Goal: Information Seeking & Learning: Check status

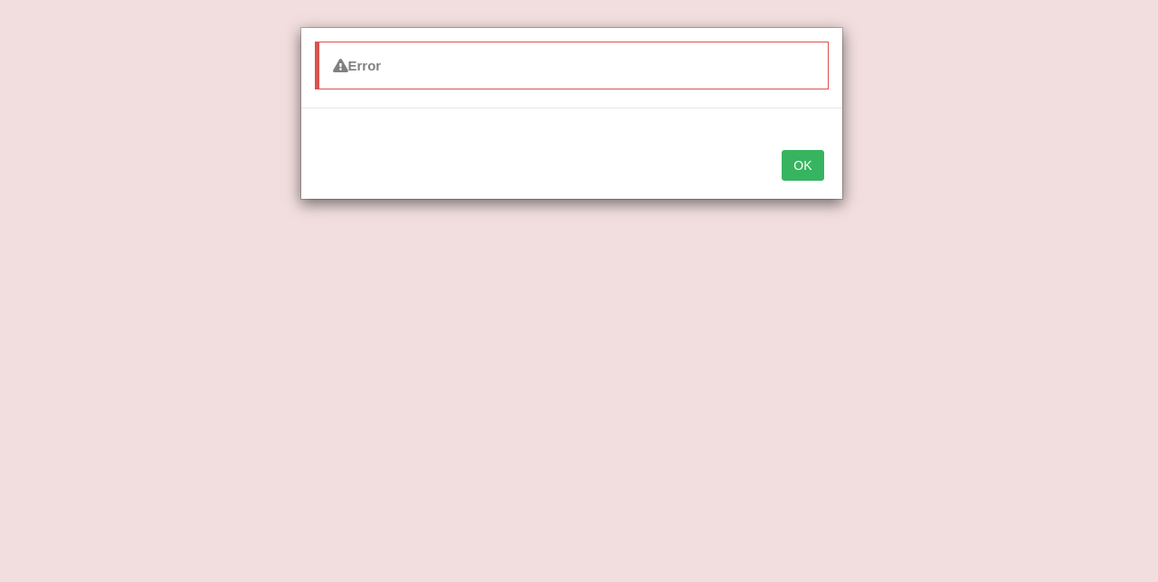
click at [808, 158] on button "OK" at bounding box center [802, 165] width 42 height 31
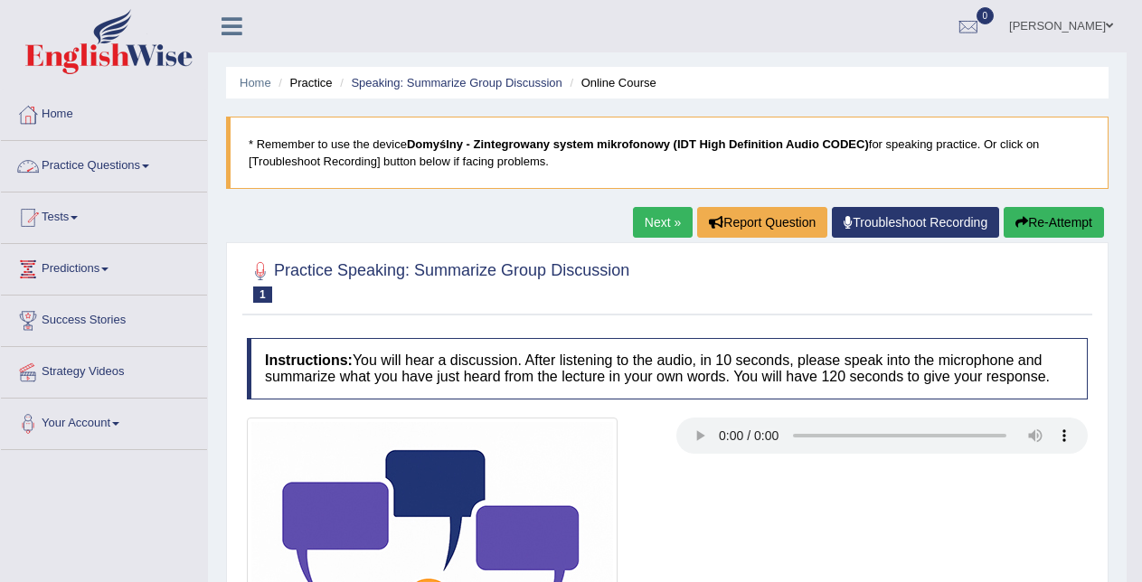
click at [118, 166] on link "Practice Questions" at bounding box center [104, 163] width 206 height 45
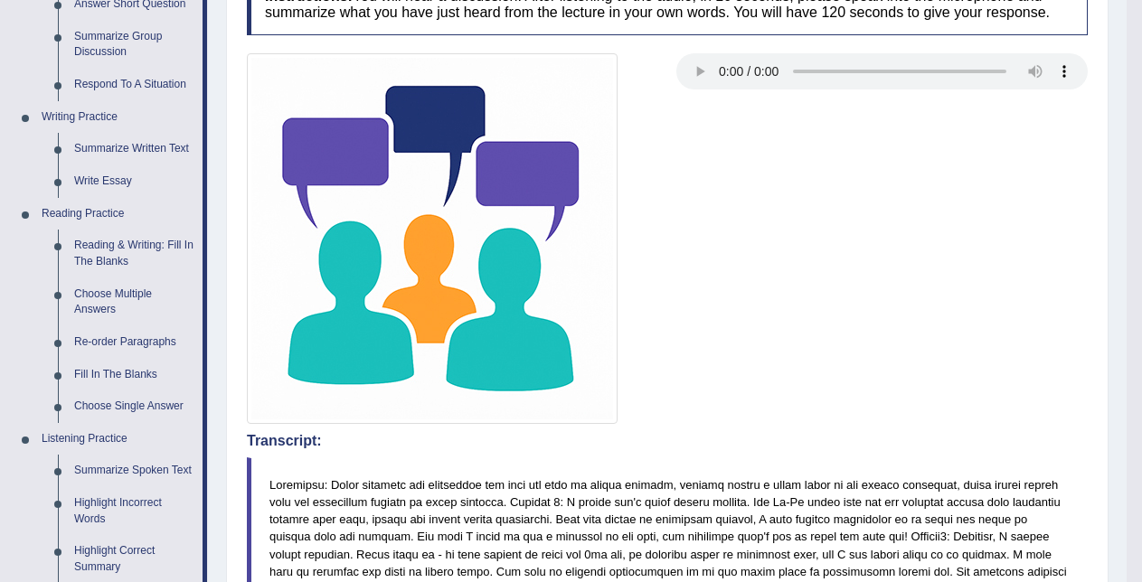
scroll to position [368, 0]
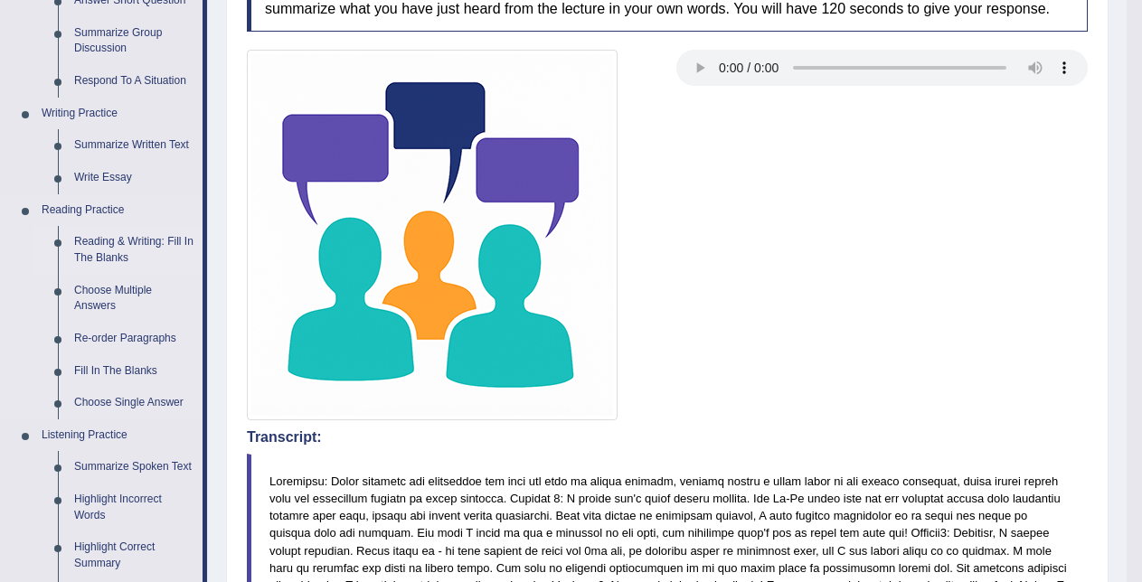
click at [153, 246] on link "Reading & Writing: Fill In The Blanks" at bounding box center [134, 250] width 137 height 48
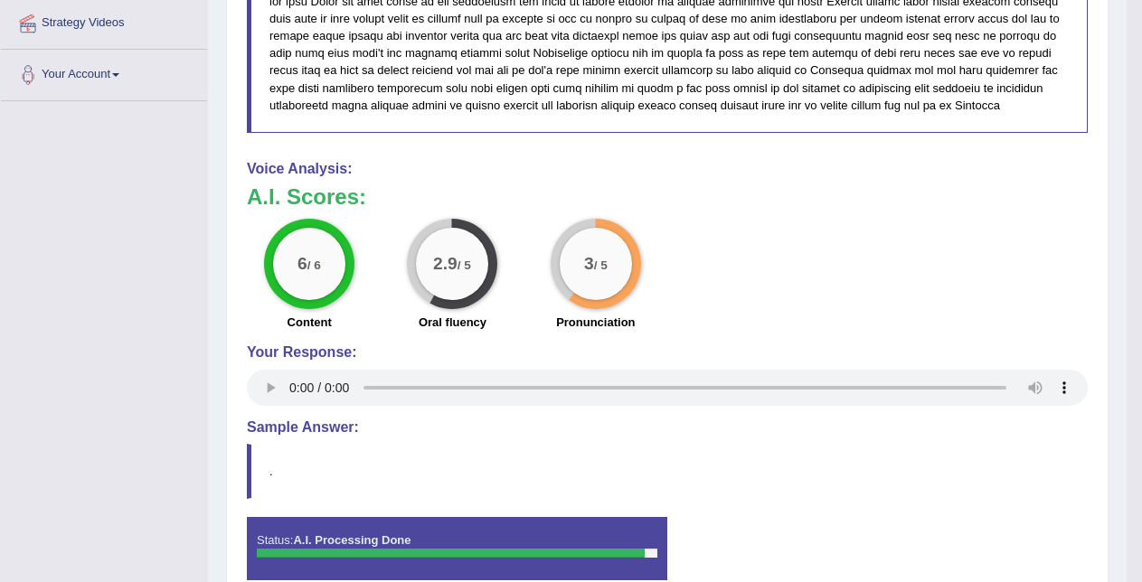
scroll to position [1315, 0]
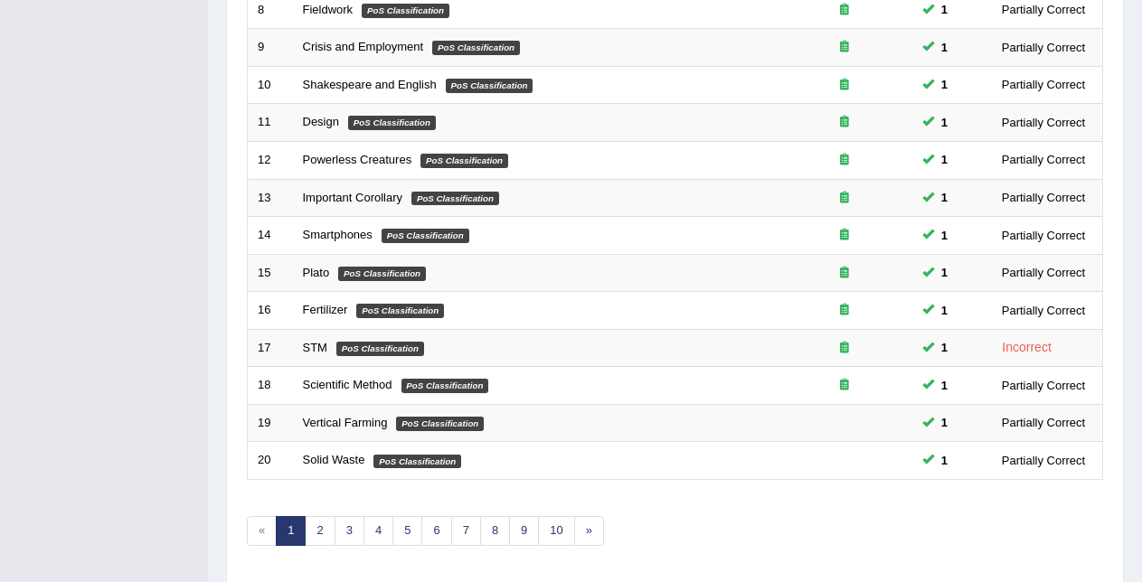
scroll to position [615, 0]
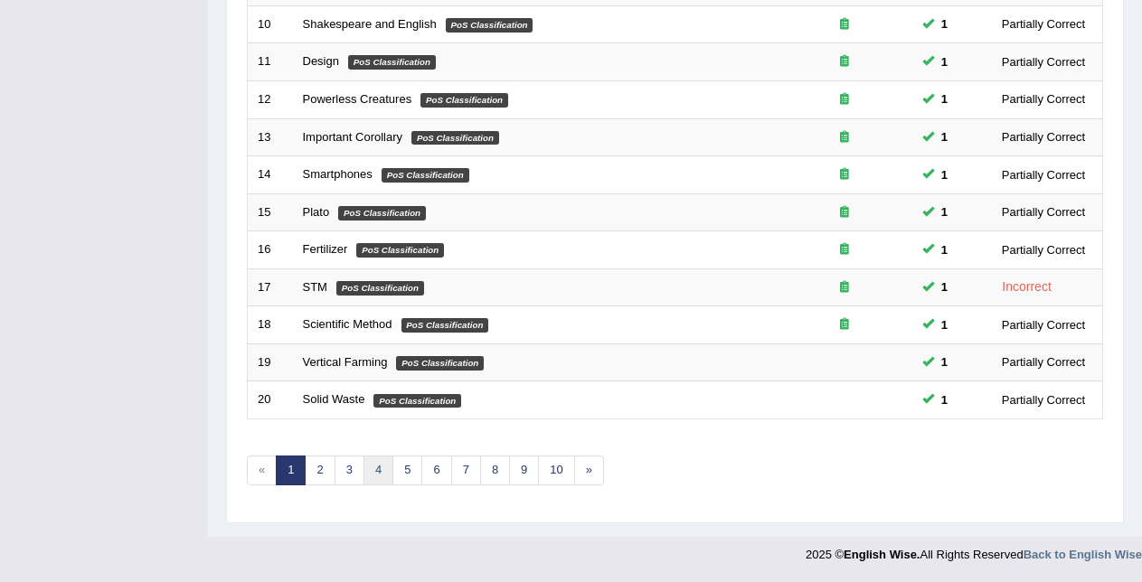
click at [376, 472] on link "4" at bounding box center [379, 471] width 30 height 30
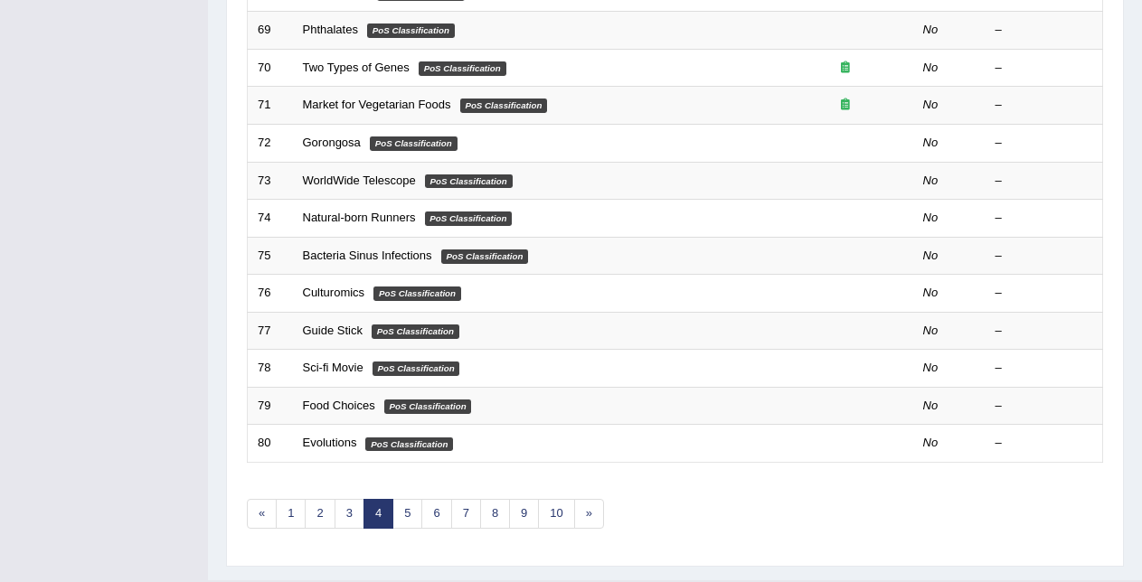
scroll to position [615, 0]
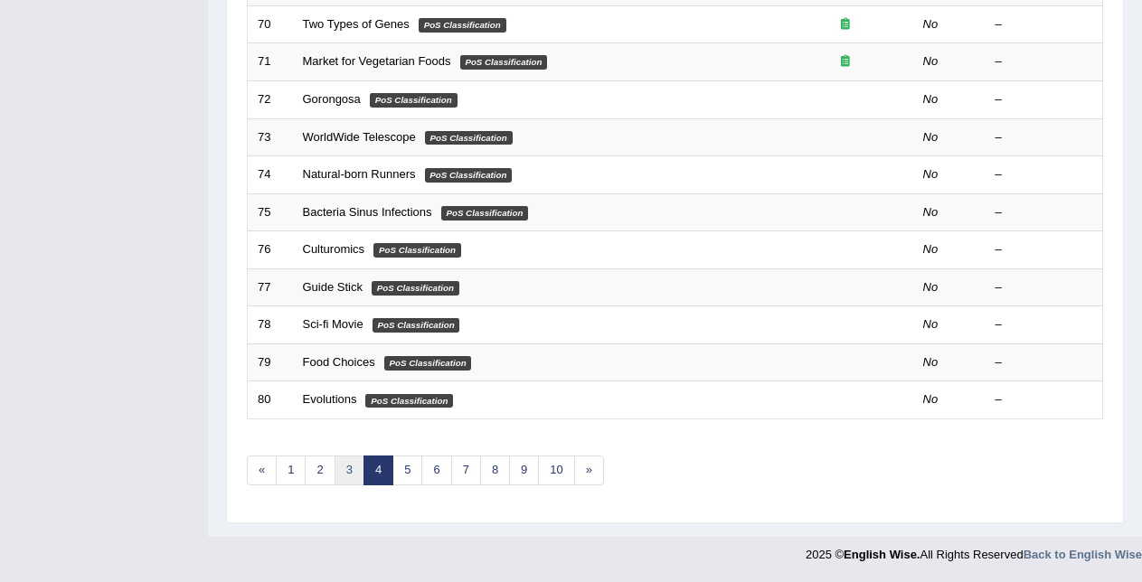
click at [351, 468] on link "3" at bounding box center [350, 471] width 30 height 30
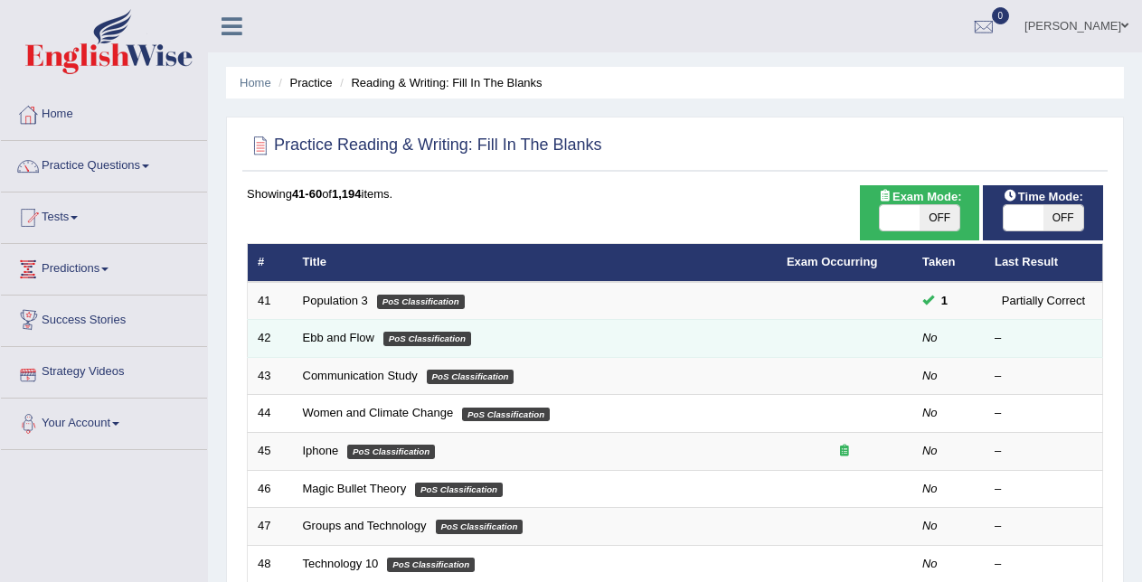
click at [334, 346] on td "Ebb and Flow PoS Classification" at bounding box center [535, 339] width 484 height 38
click at [334, 336] on link "Ebb and Flow" at bounding box center [339, 338] width 72 height 14
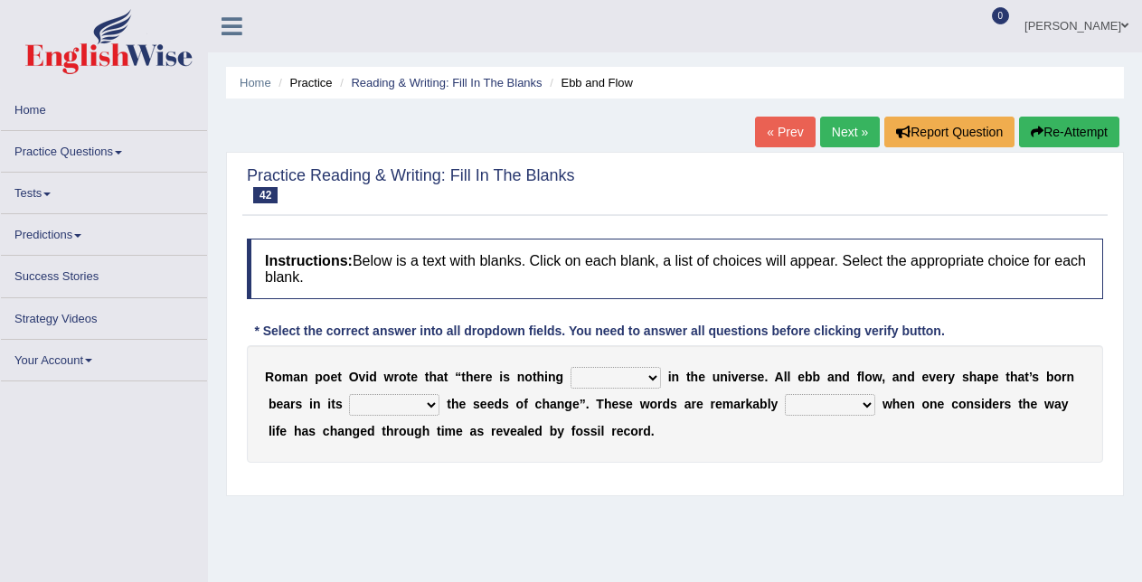
click at [638, 382] on select "orthodox volatile constant cheap" at bounding box center [616, 378] width 90 height 22
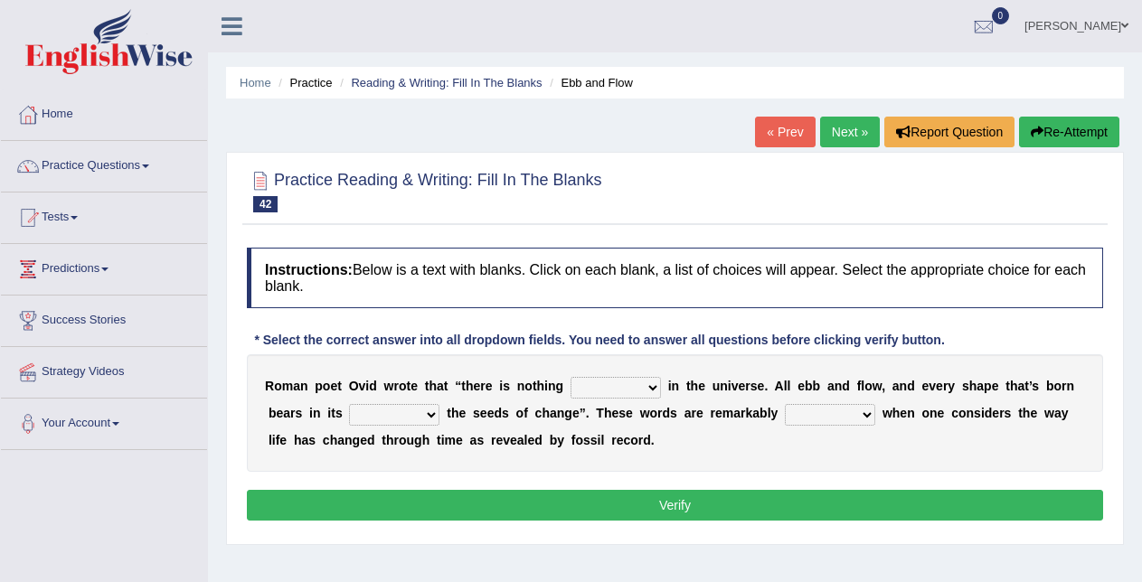
select select "constant"
click at [571, 377] on select "orthodox volatile constant cheap" at bounding box center [616, 388] width 90 height 22
click at [414, 409] on select "heart limb womb brain" at bounding box center [394, 415] width 90 height 22
select select "heart"
click at [349, 404] on select "heart limb womb brain" at bounding box center [394, 415] width 90 height 22
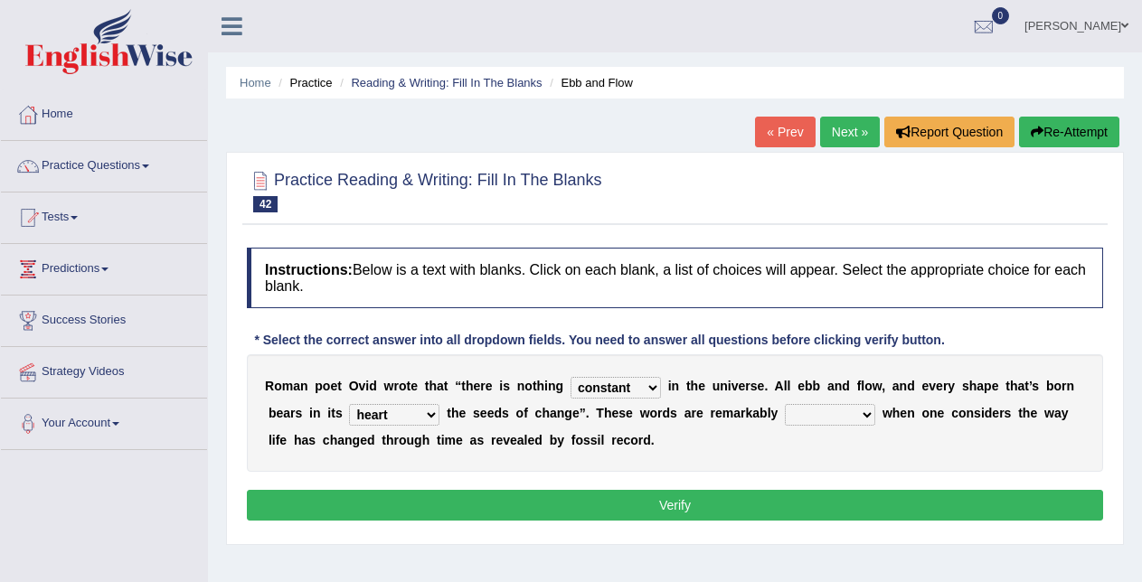
click at [820, 415] on select "prevalent detached relevant dominant" at bounding box center [830, 415] width 90 height 22
select select "relevant"
click at [785, 404] on select "prevalent detached relevant dominant" at bounding box center [830, 415] width 90 height 22
click at [841, 500] on button "Verify" at bounding box center [675, 505] width 856 height 31
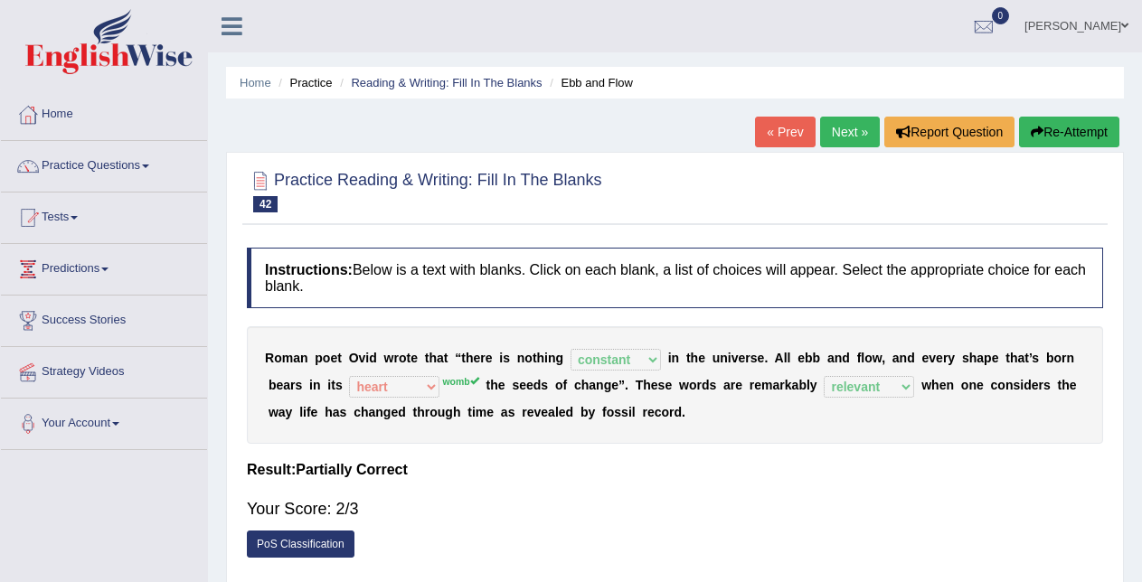
click at [840, 142] on link "Next »" at bounding box center [850, 132] width 60 height 31
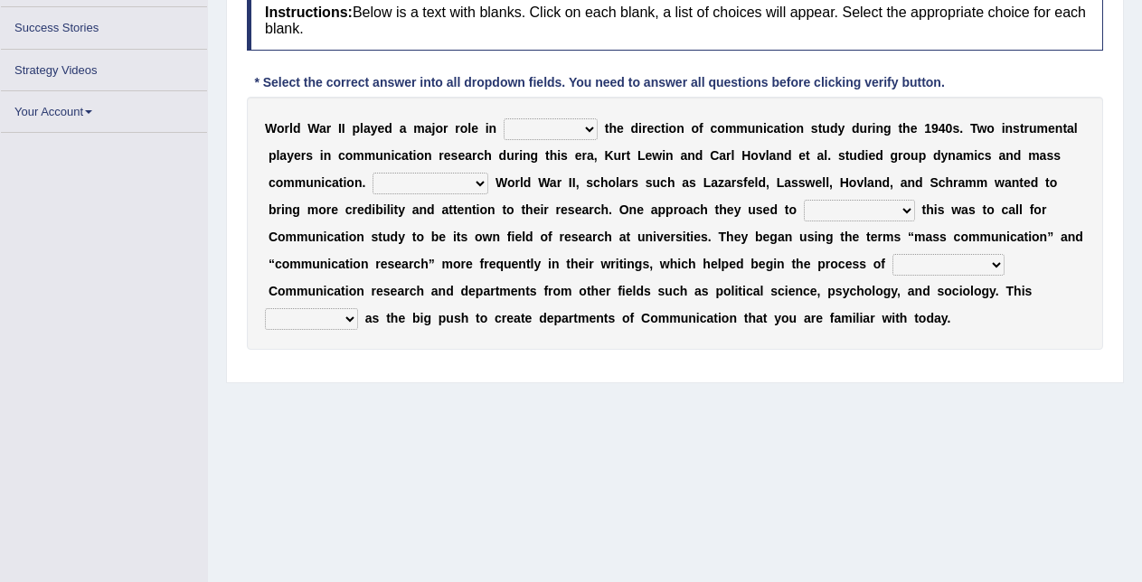
scroll to position [238, 0]
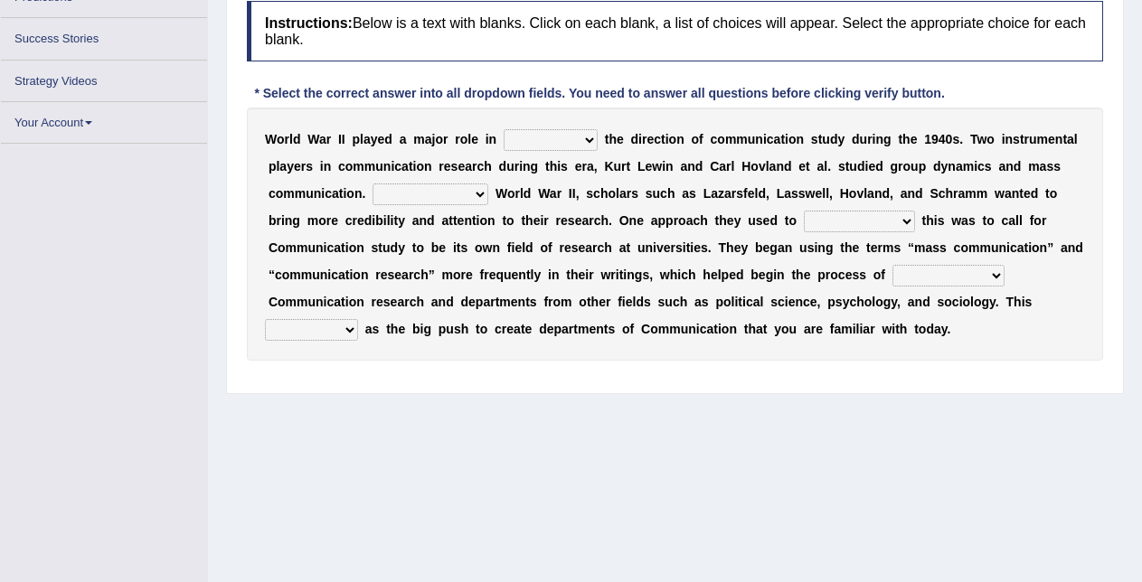
click at [571, 143] on select "shaping sharpening shunning shivering" at bounding box center [551, 140] width 94 height 22
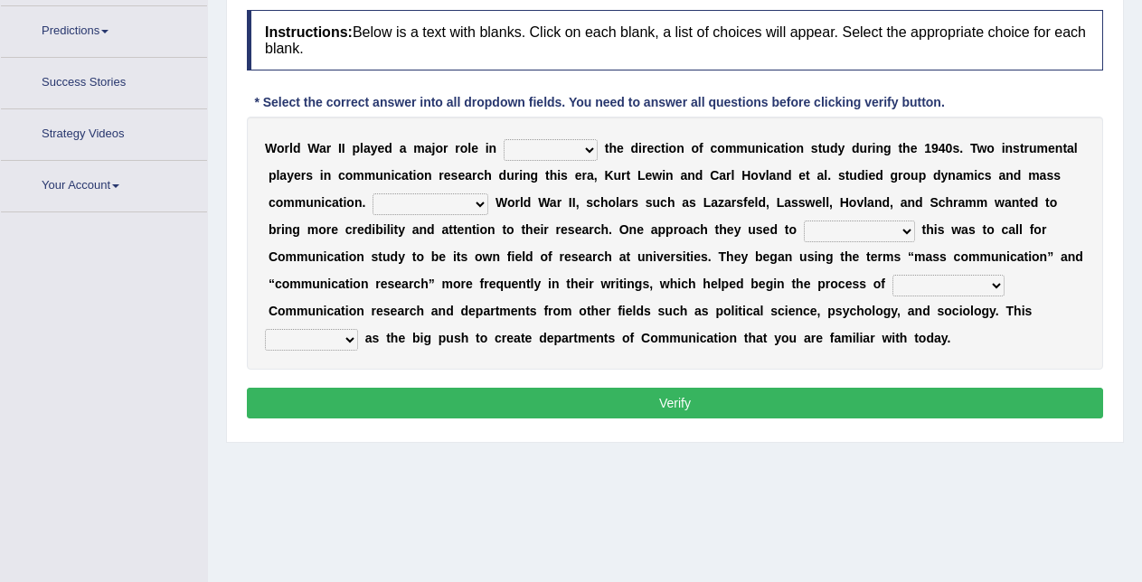
scroll to position [271, 0]
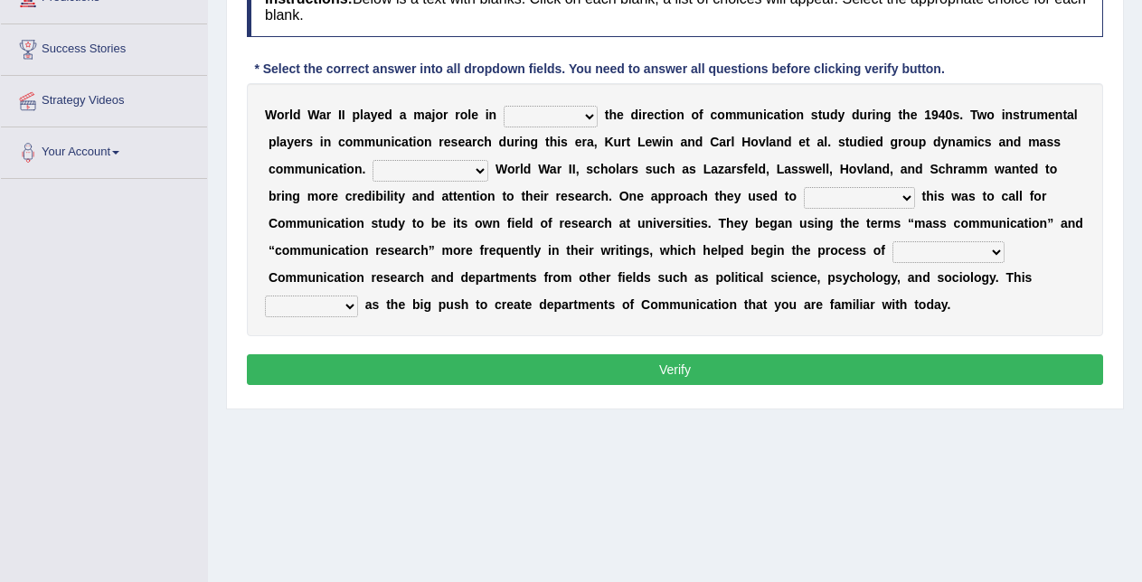
select select "shaping"
click at [504, 106] on select "shaping sharpening shunning shivering" at bounding box center [551, 117] width 94 height 22
click at [466, 171] on select "Being followed To be followed Following Followed" at bounding box center [431, 171] width 116 height 22
select select "Following"
click at [373, 160] on select "Being followed To be followed Following Followed" at bounding box center [431, 171] width 116 height 22
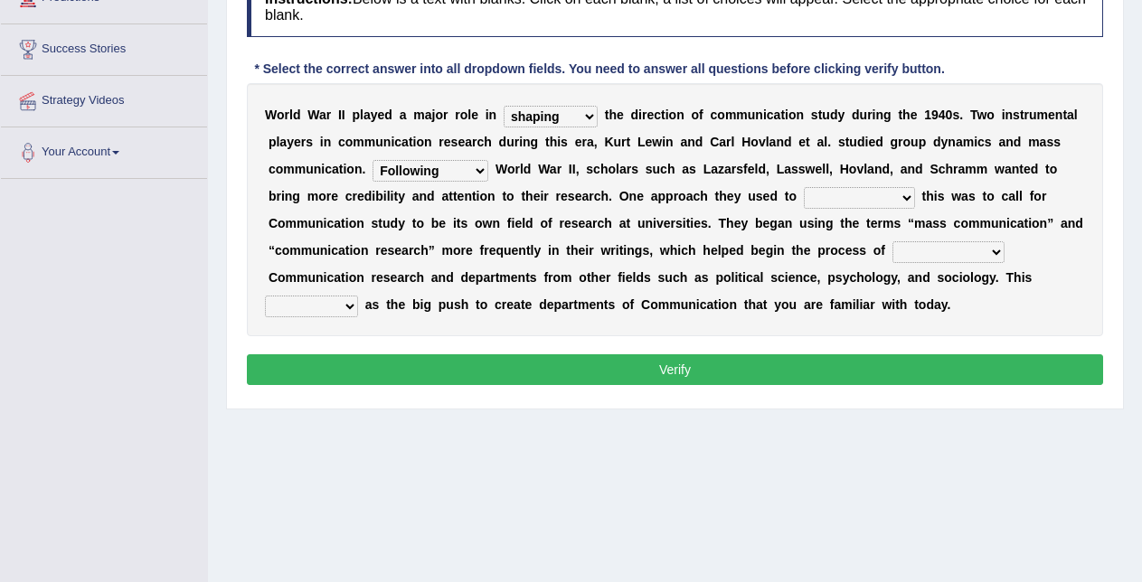
click at [857, 192] on select "accompany accomplish acknowledge accommodate" at bounding box center [859, 198] width 111 height 22
select select "acknowledge"
click at [804, 187] on select "accompany accomplish acknowledge accommodate" at bounding box center [859, 198] width 111 height 22
click at [948, 255] on select "discharging distinguishing disputing displaying" at bounding box center [949, 252] width 112 height 22
select select "displaying"
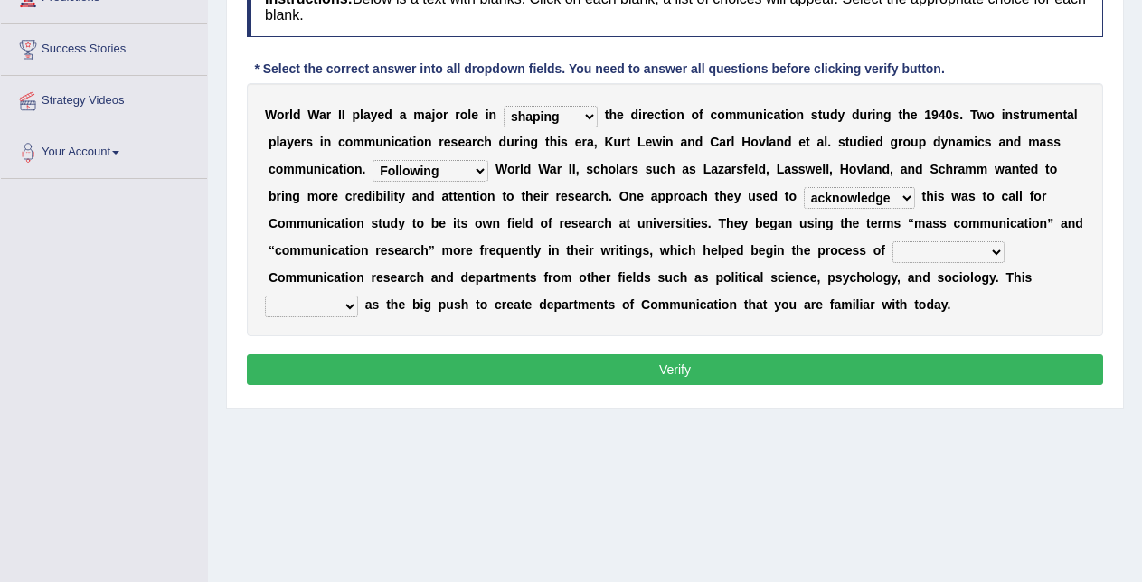
click at [893, 241] on select "discharging distinguishing disputing displaying" at bounding box center [949, 252] width 112 height 22
click at [333, 296] on select "served considered regarded provided" at bounding box center [311, 307] width 93 height 22
select select "provided"
click at [265, 296] on select "served considered regarded provided" at bounding box center [311, 307] width 93 height 22
click at [344, 370] on button "Verify" at bounding box center [675, 369] width 856 height 31
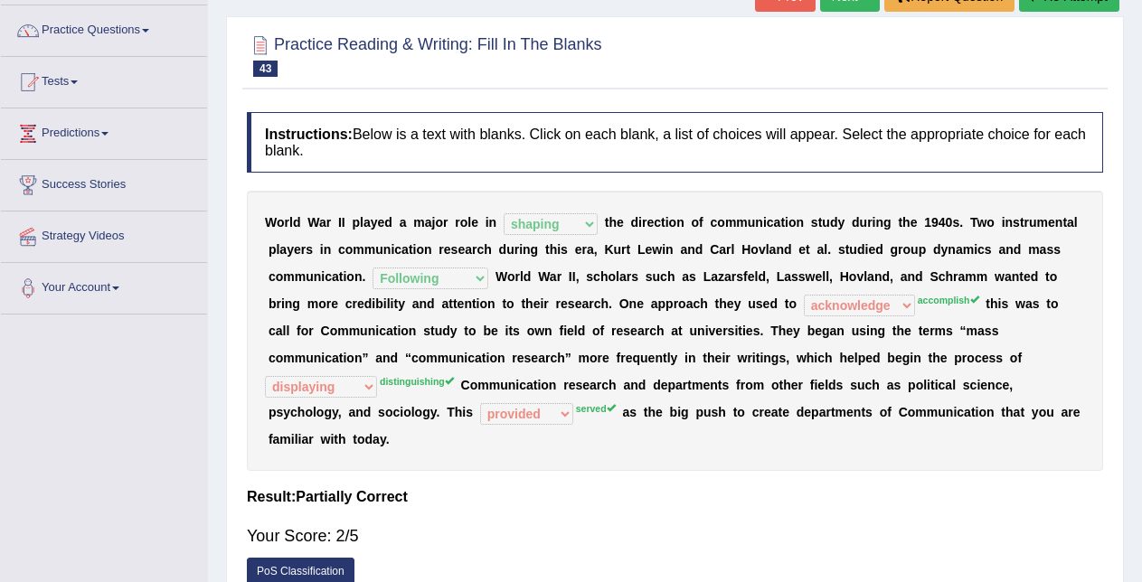
scroll to position [120, 0]
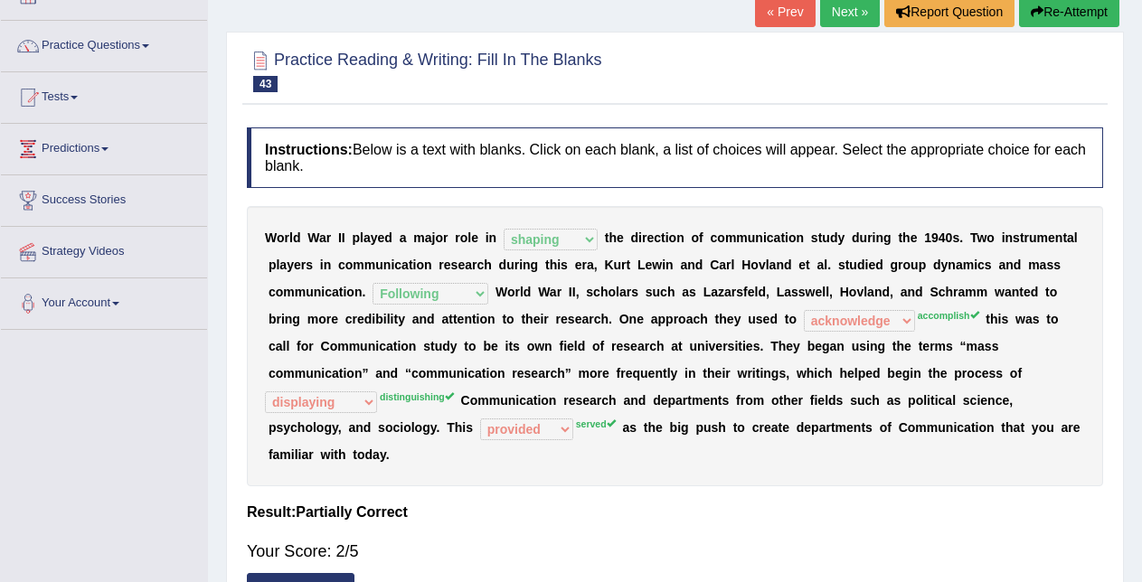
click at [842, 11] on link "Next »" at bounding box center [850, 11] width 60 height 31
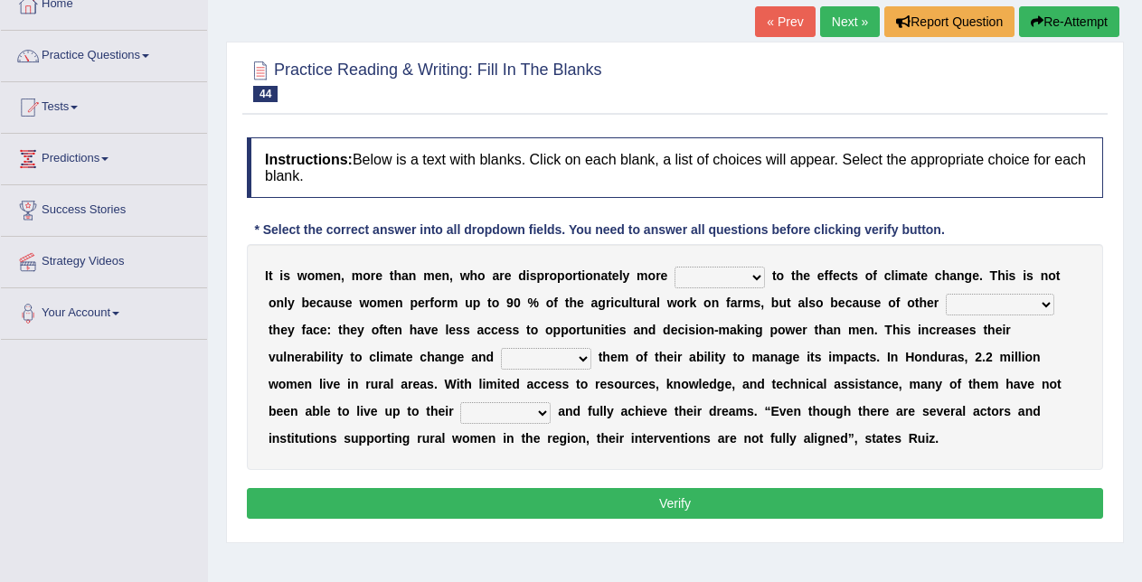
scroll to position [104, 0]
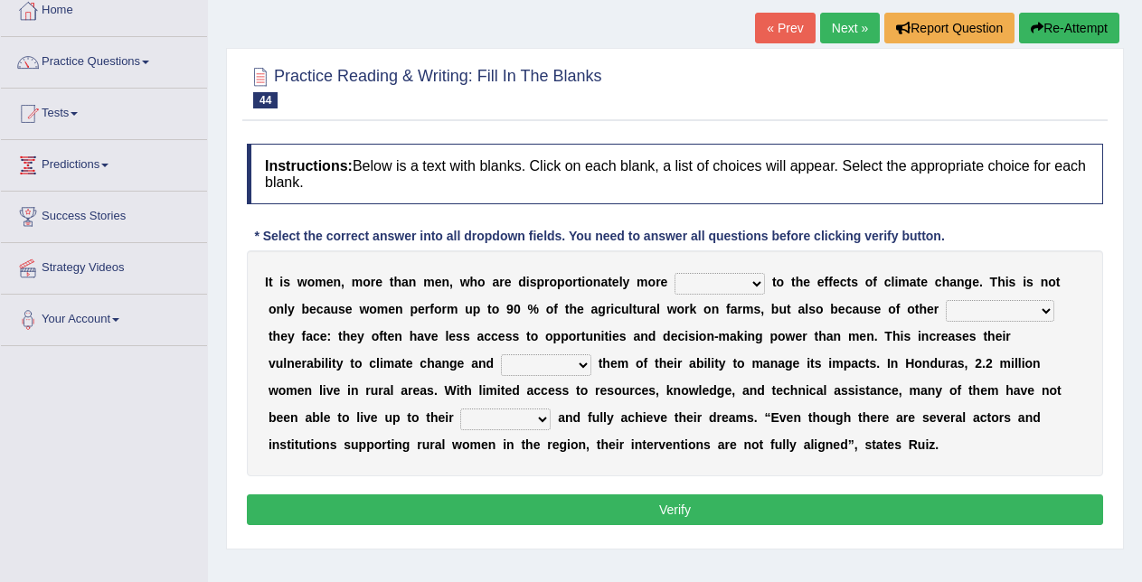
click at [740, 281] on select "defensive beatable vulnerable defective" at bounding box center [720, 284] width 90 height 22
click at [147, 53] on link "Practice Questions" at bounding box center [104, 59] width 206 height 45
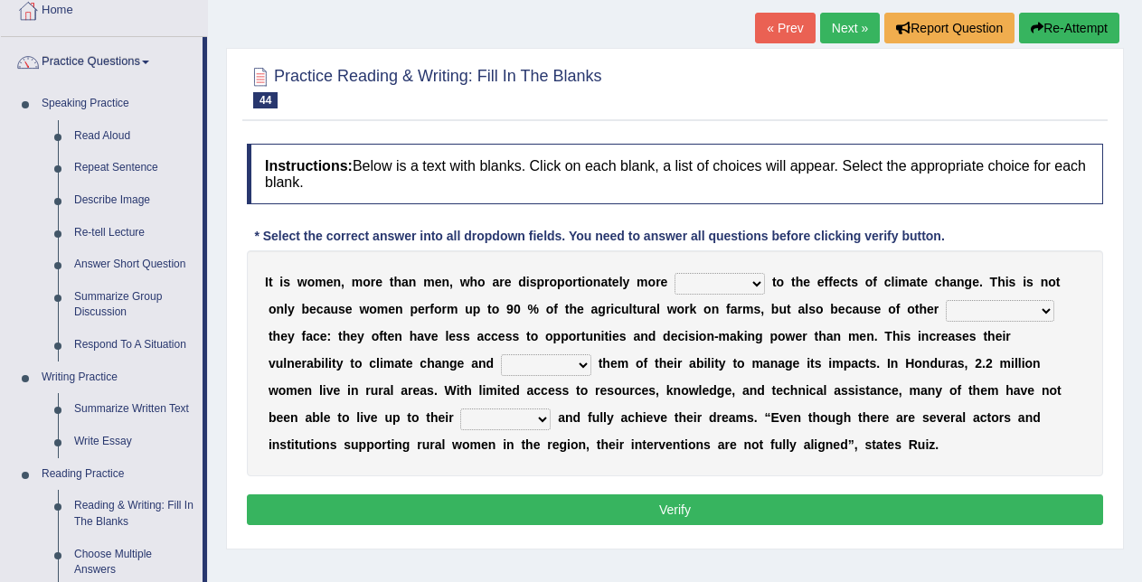
click at [699, 288] on select "defensive beatable vulnerable defective" at bounding box center [720, 284] width 90 height 22
select select "defensive"
click at [675, 273] on select "defensive beatable vulnerable defective" at bounding box center [720, 284] width 90 height 22
click at [986, 308] on select "chances challenges awkwardness changes" at bounding box center [1000, 311] width 109 height 22
select select "changes"
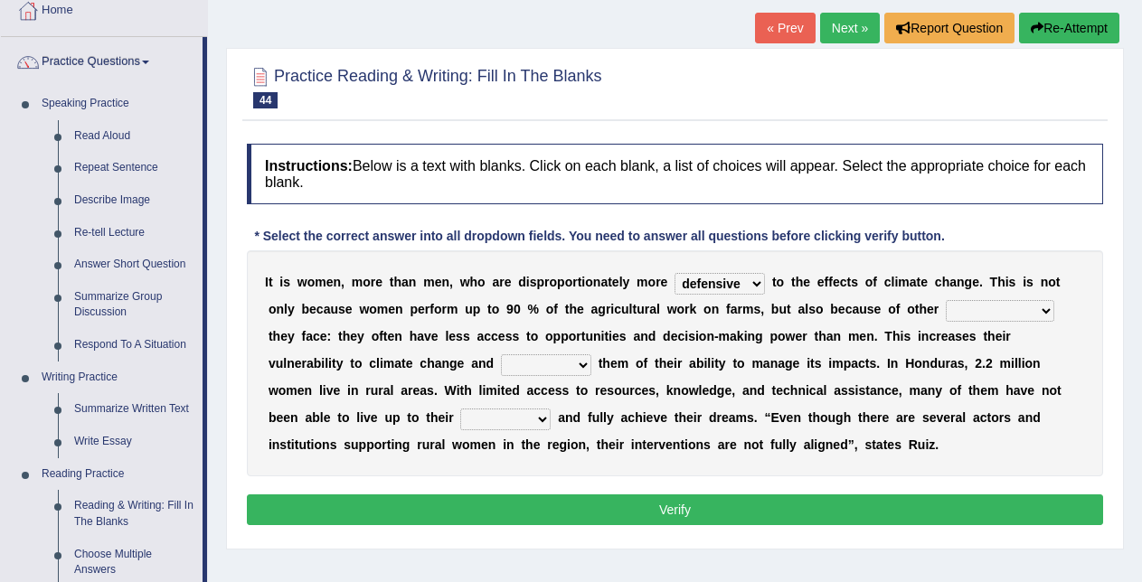
click at [946, 300] on select "chances challenges awkwardness changes" at bounding box center [1000, 311] width 109 height 22
click at [567, 364] on select "deprives caprices deposits thrives" at bounding box center [546, 365] width 90 height 22
select select "deposits"
click at [501, 354] on select "deprives caprices deposits thrives" at bounding box center [546, 365] width 90 height 22
click at [511, 414] on select "endurance patience capacities publicity" at bounding box center [505, 420] width 90 height 22
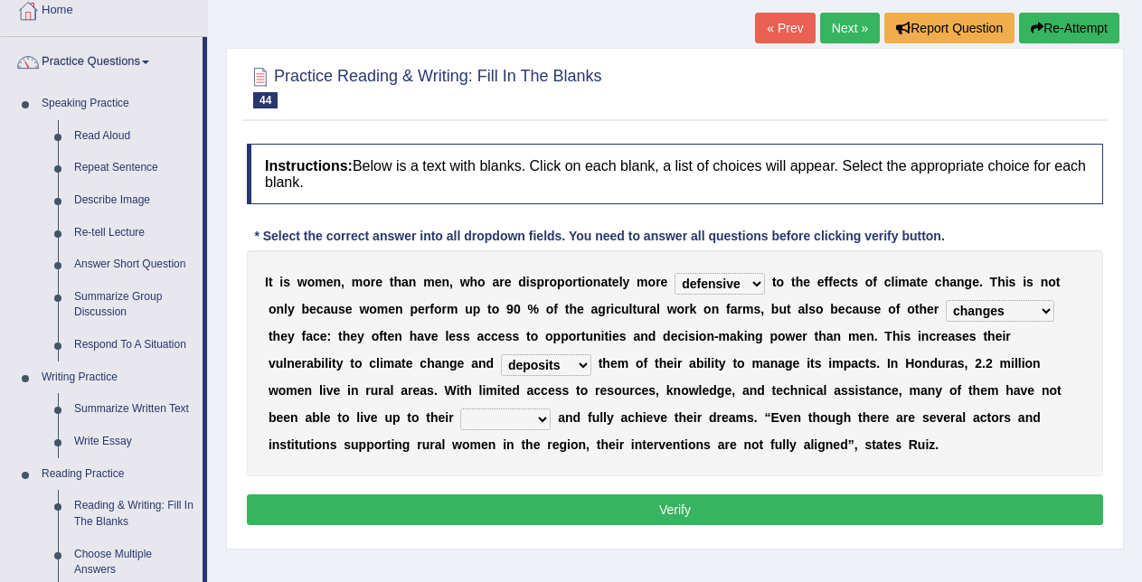
select select "capacities"
click at [460, 409] on select "endurance patience capacities publicity" at bounding box center [505, 420] width 90 height 22
click at [517, 509] on button "Verify" at bounding box center [675, 510] width 856 height 31
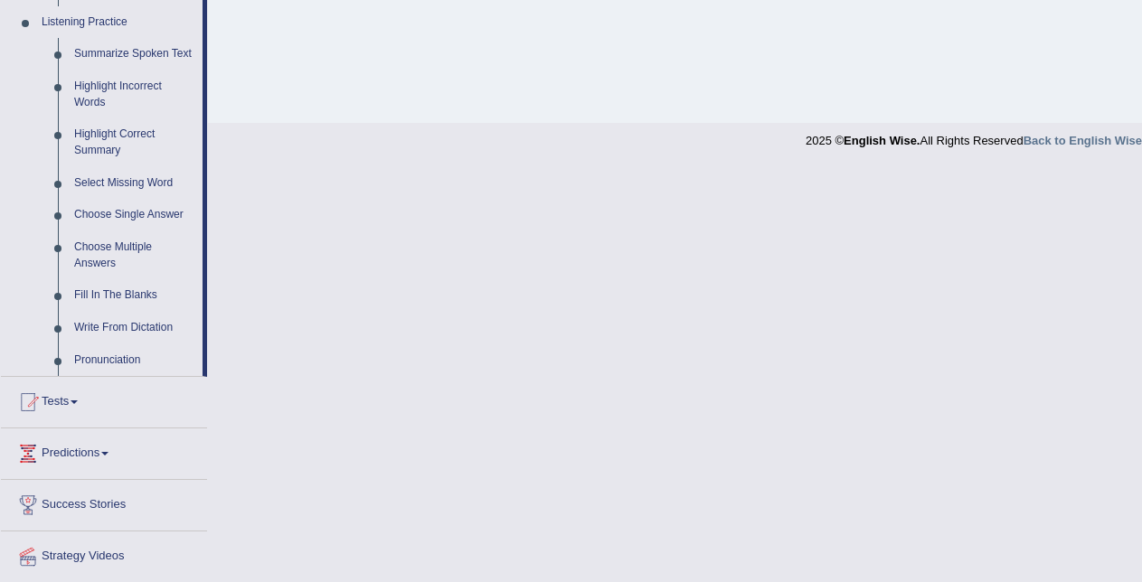
scroll to position [835, 0]
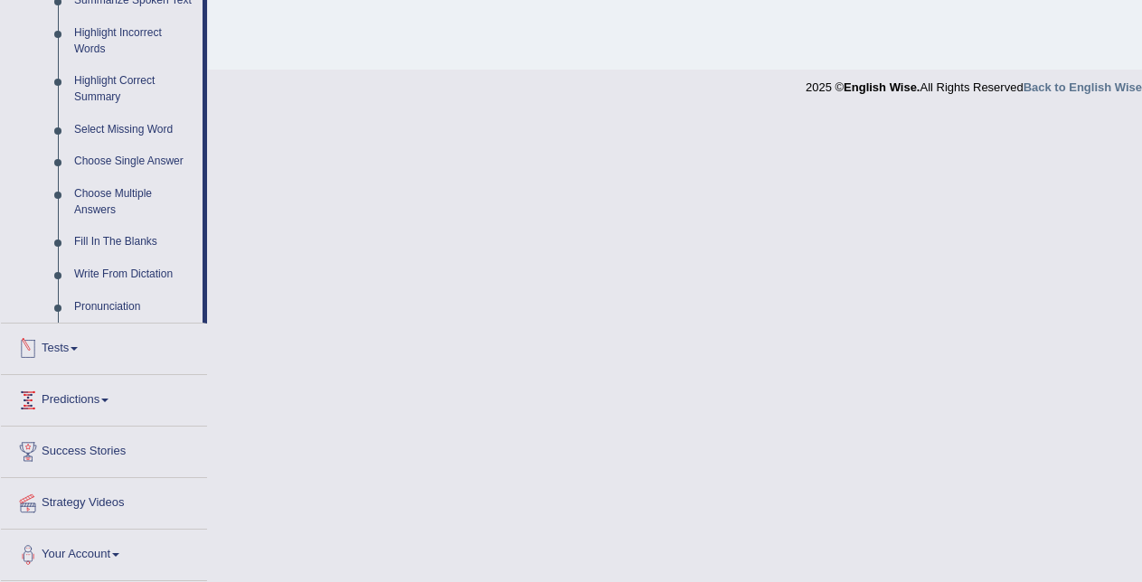
click at [78, 347] on span at bounding box center [74, 349] width 7 height 4
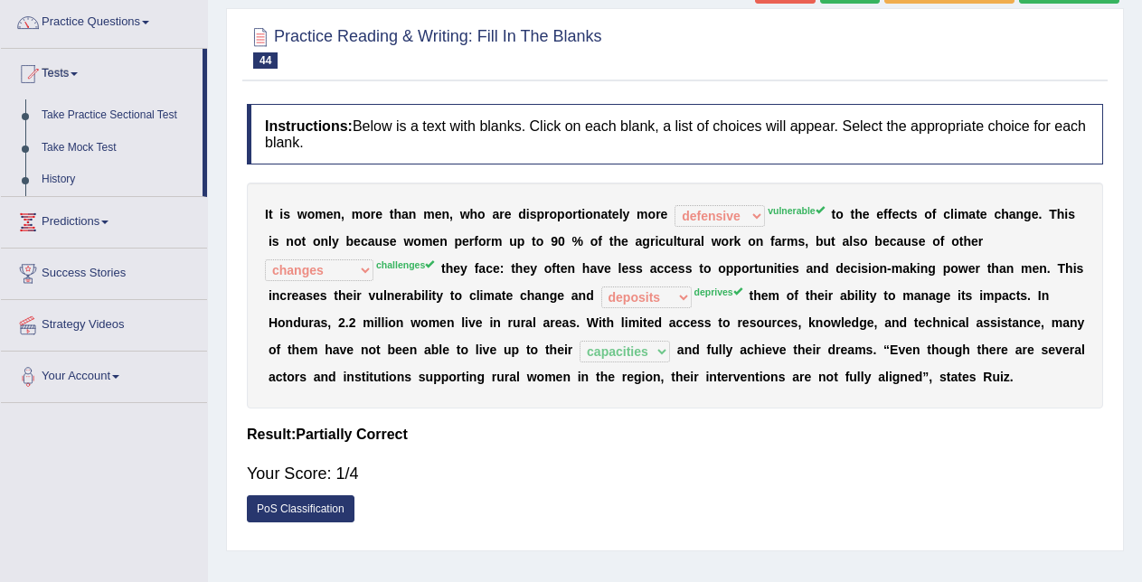
scroll to position [142, 0]
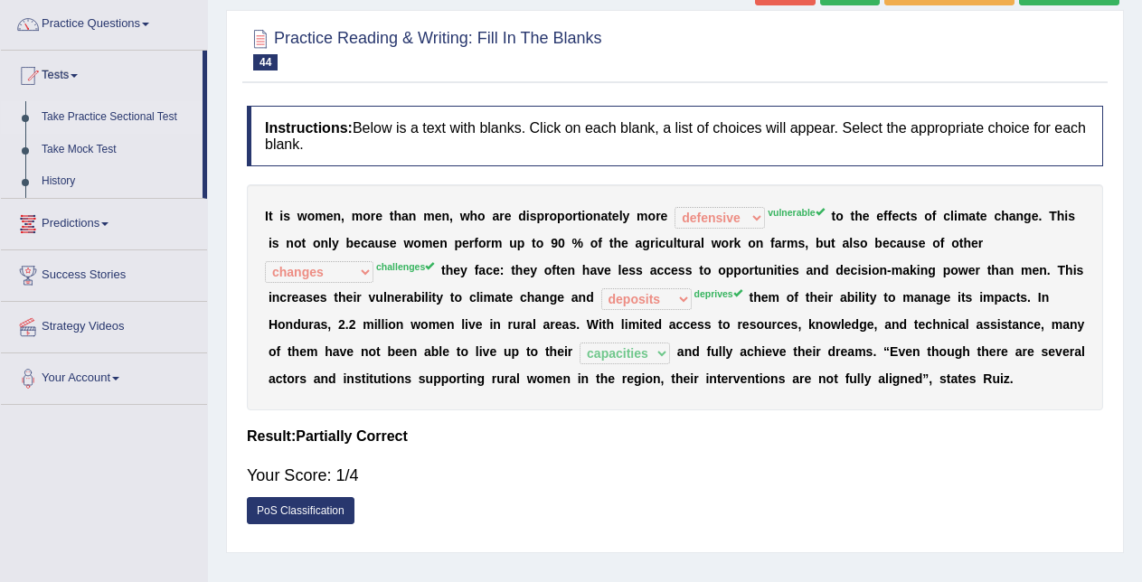
click at [133, 115] on link "Take Practice Sectional Test" at bounding box center [117, 117] width 169 height 33
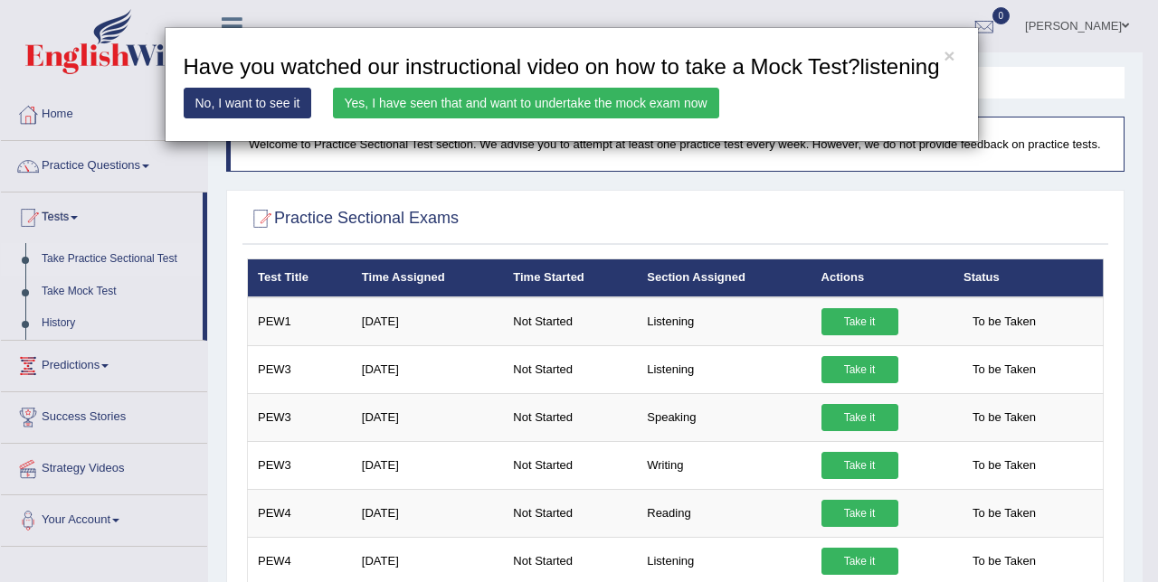
click at [626, 98] on link "Yes, I have seen that and want to undertake the mock exam now" at bounding box center [526, 103] width 386 height 31
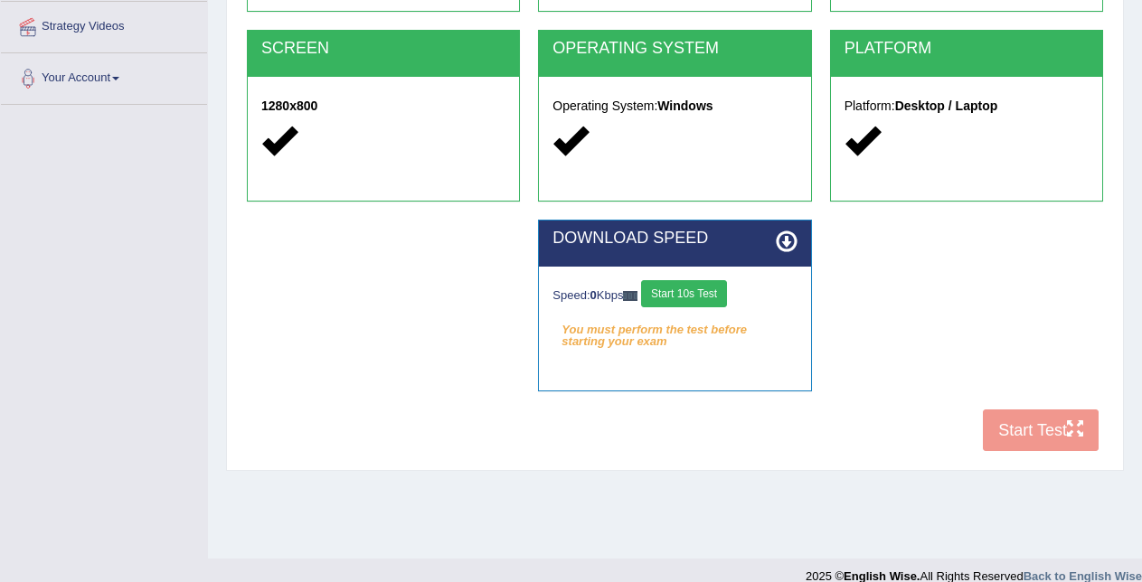
scroll to position [342, 0]
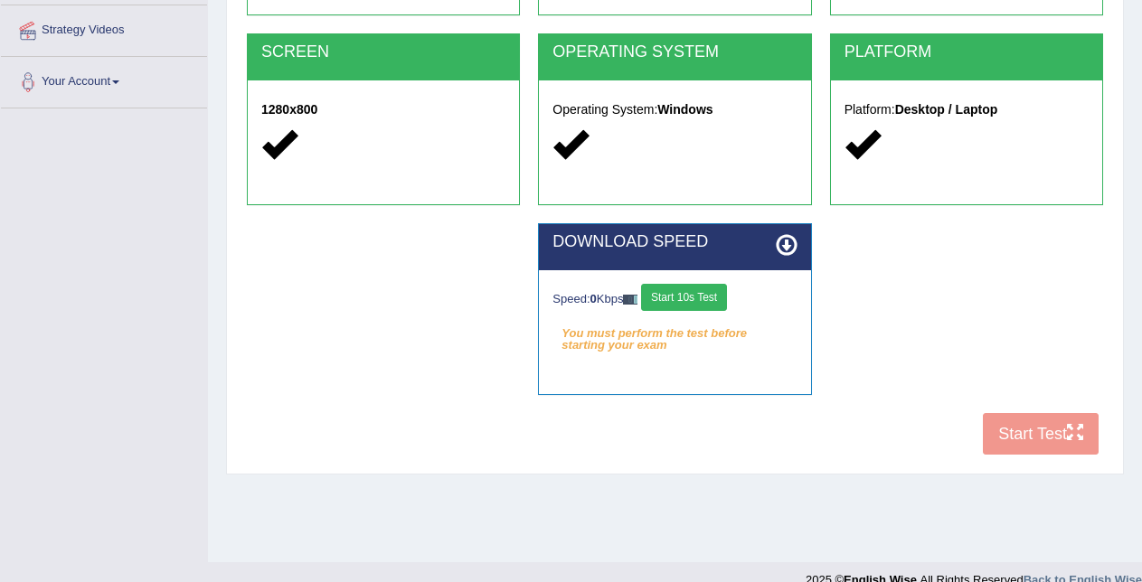
click at [742, 307] on div "Speed: 0 Kbps Start 10s Test" at bounding box center [675, 300] width 244 height 32
click at [714, 301] on button "Start 10s Test" at bounding box center [684, 297] width 86 height 27
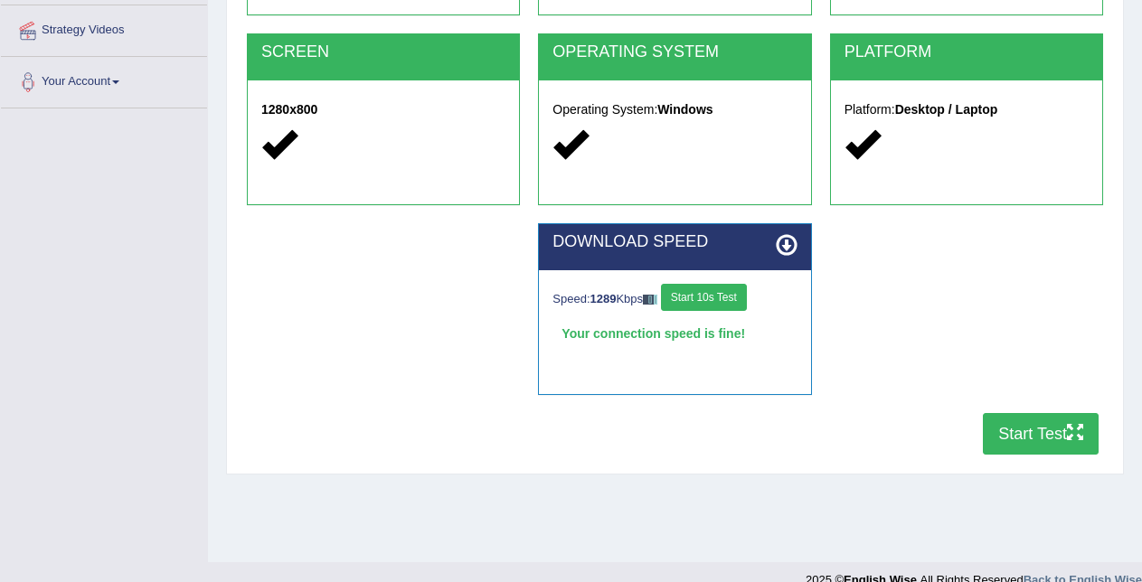
click at [1035, 446] on button "Start Test" at bounding box center [1041, 434] width 116 height 42
click at [775, 335] on div "Your connection speed is fine!" at bounding box center [675, 333] width 244 height 27
click at [997, 407] on div "DOWNLOAD SPEED Speed: 1289 Kbps Start 10s Test Your connection speed is fine! S…" at bounding box center [675, 318] width 874 height 190
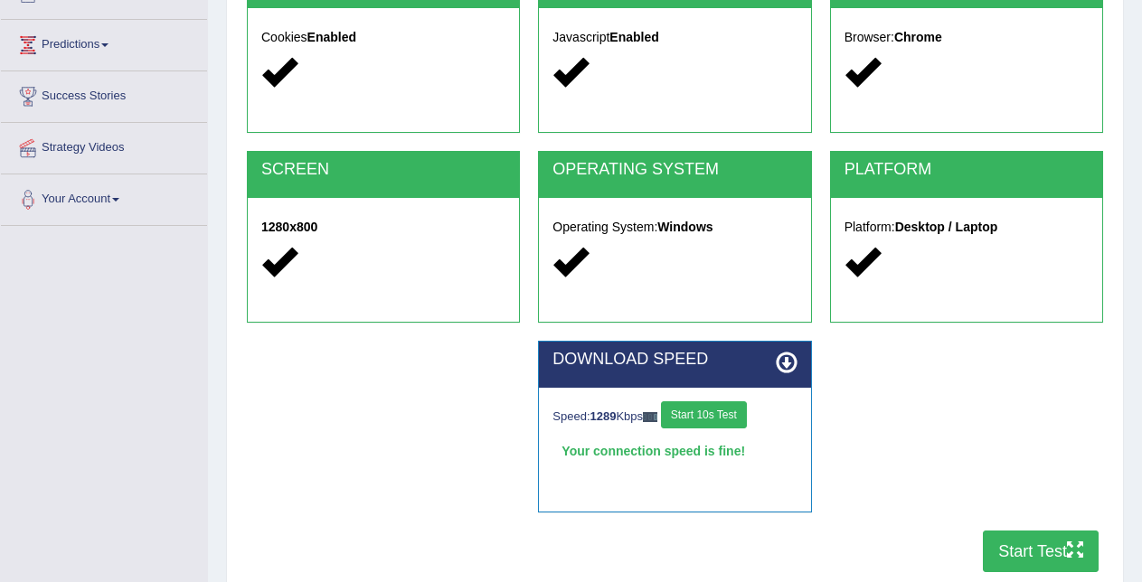
scroll to position [367, 0]
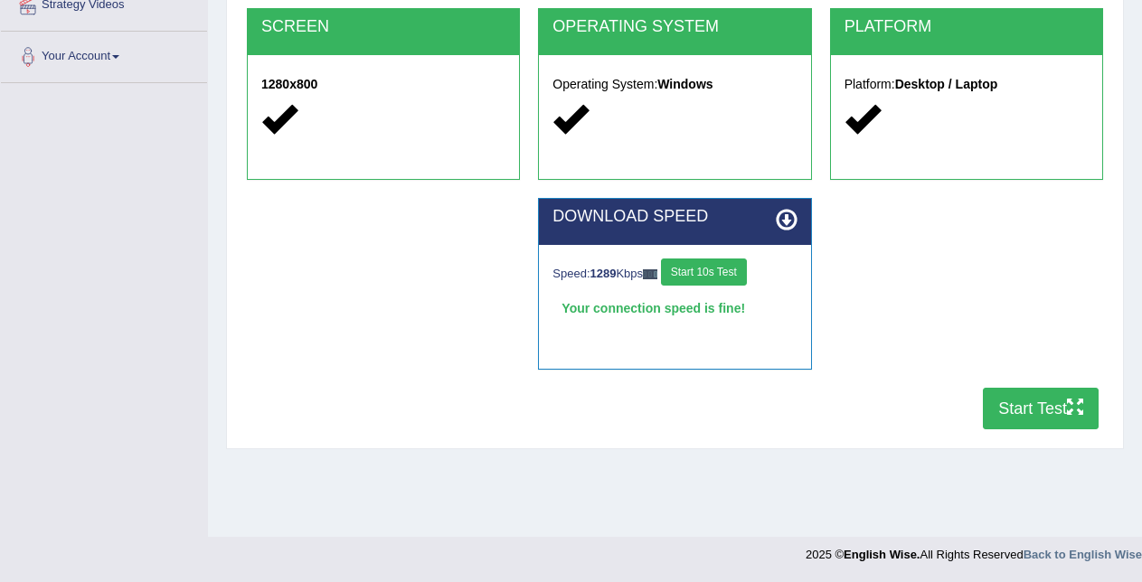
click at [1017, 416] on button "Start Test" at bounding box center [1041, 409] width 116 height 42
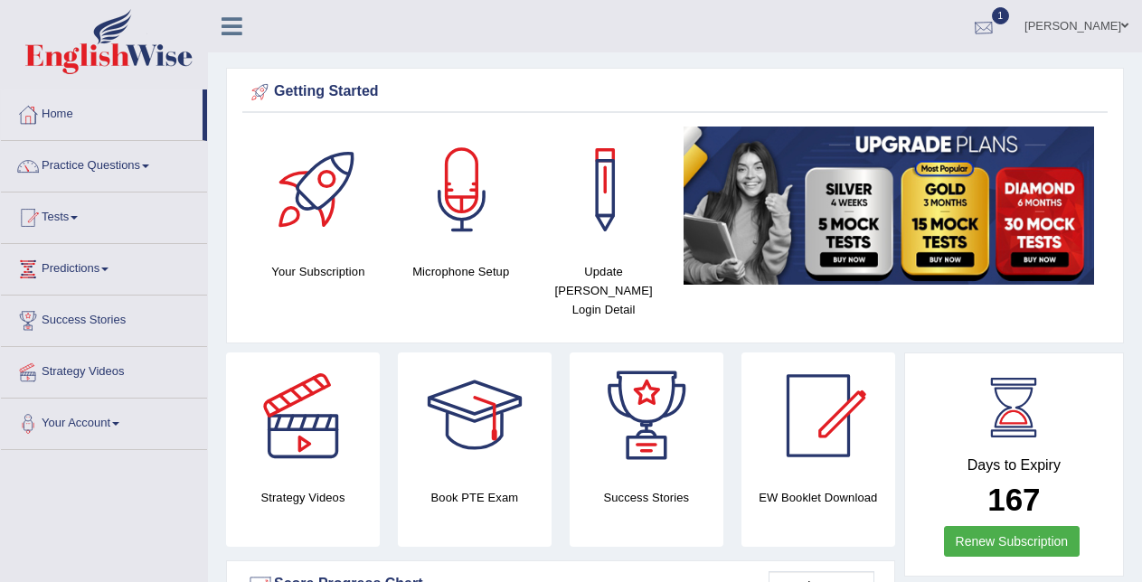
click at [997, 18] on div at bounding box center [983, 27] width 27 height 27
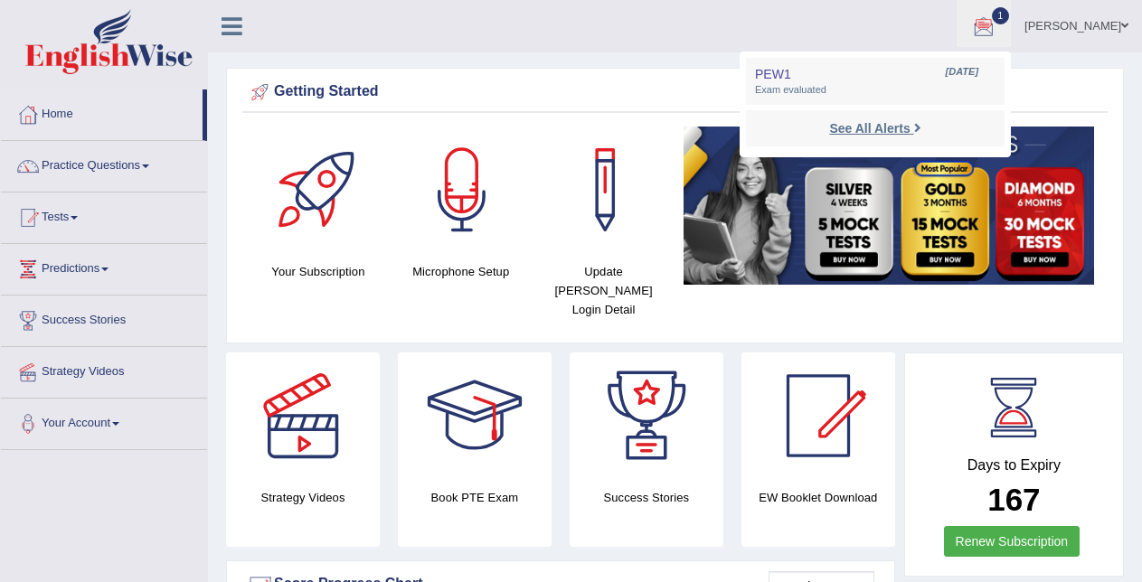
click at [910, 128] on strong "See All Alerts" at bounding box center [869, 128] width 80 height 14
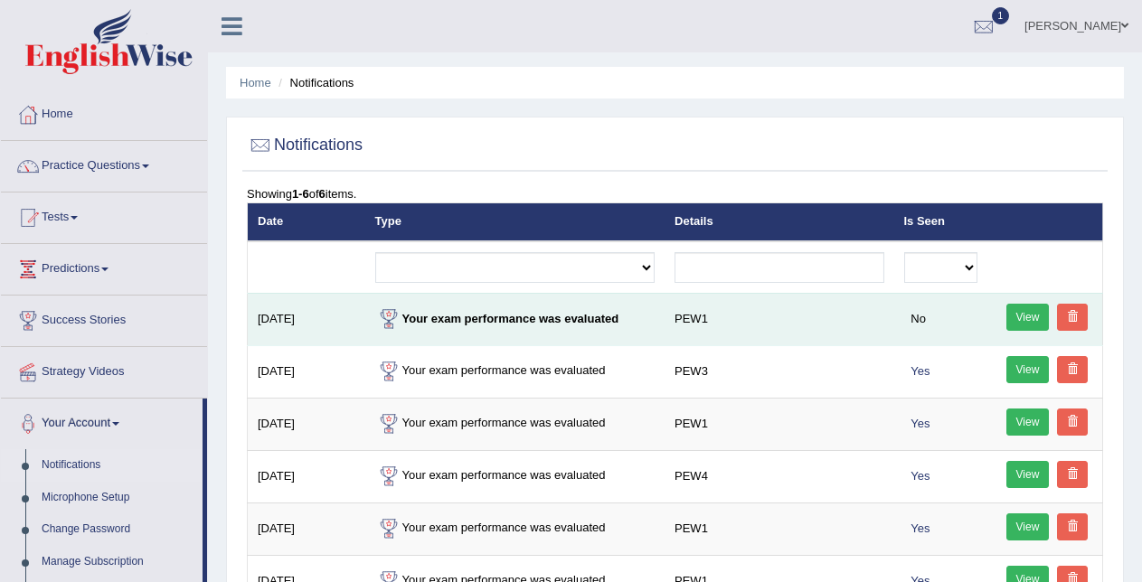
click at [1015, 313] on link "View" at bounding box center [1027, 317] width 43 height 27
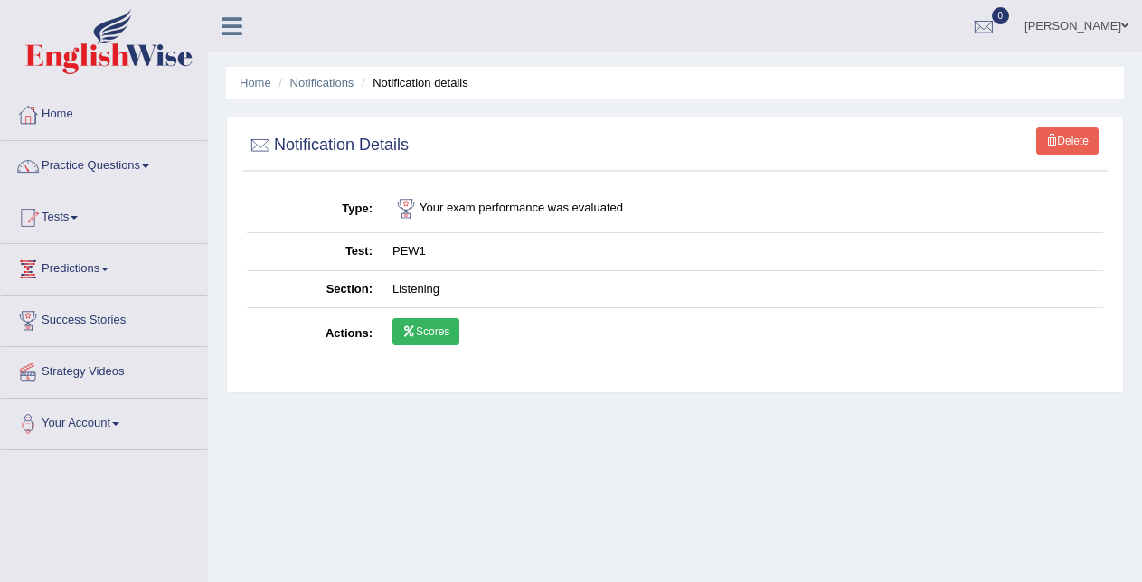
click at [431, 334] on link "Scores" at bounding box center [425, 331] width 67 height 27
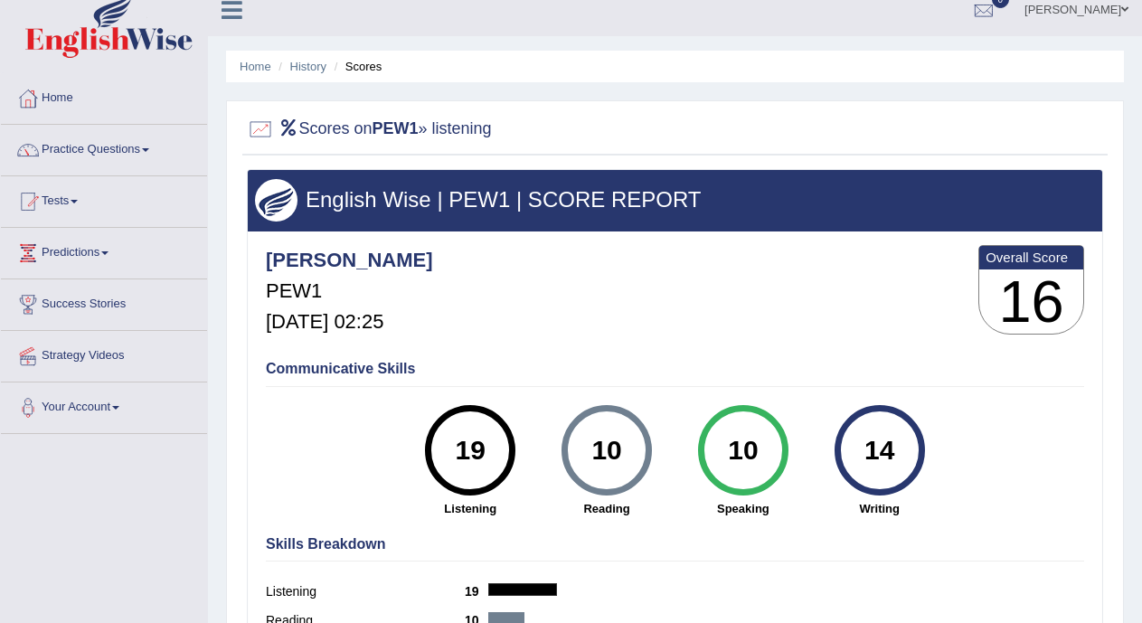
scroll to position [7, 0]
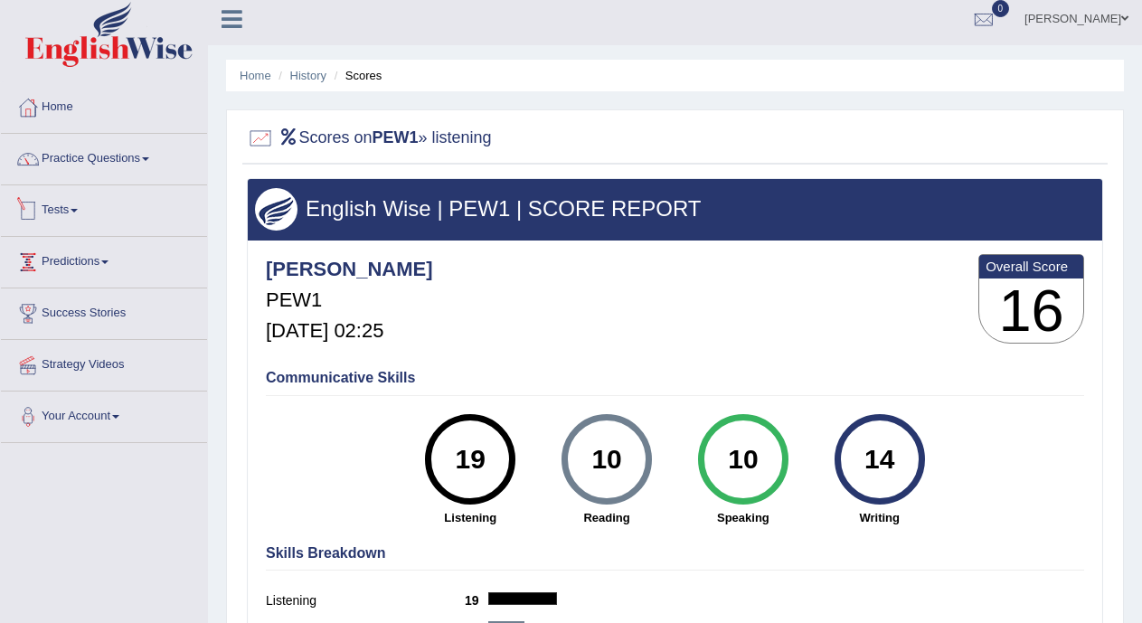
click at [82, 217] on link "Tests" at bounding box center [104, 207] width 206 height 45
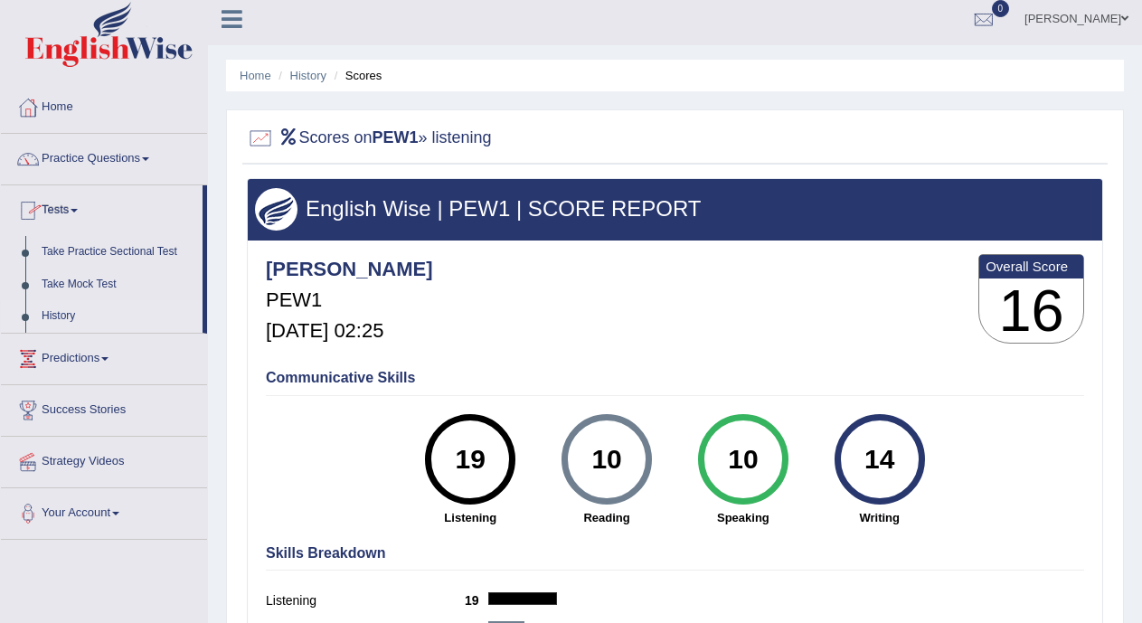
click at [72, 310] on link "History" at bounding box center [117, 316] width 169 height 33
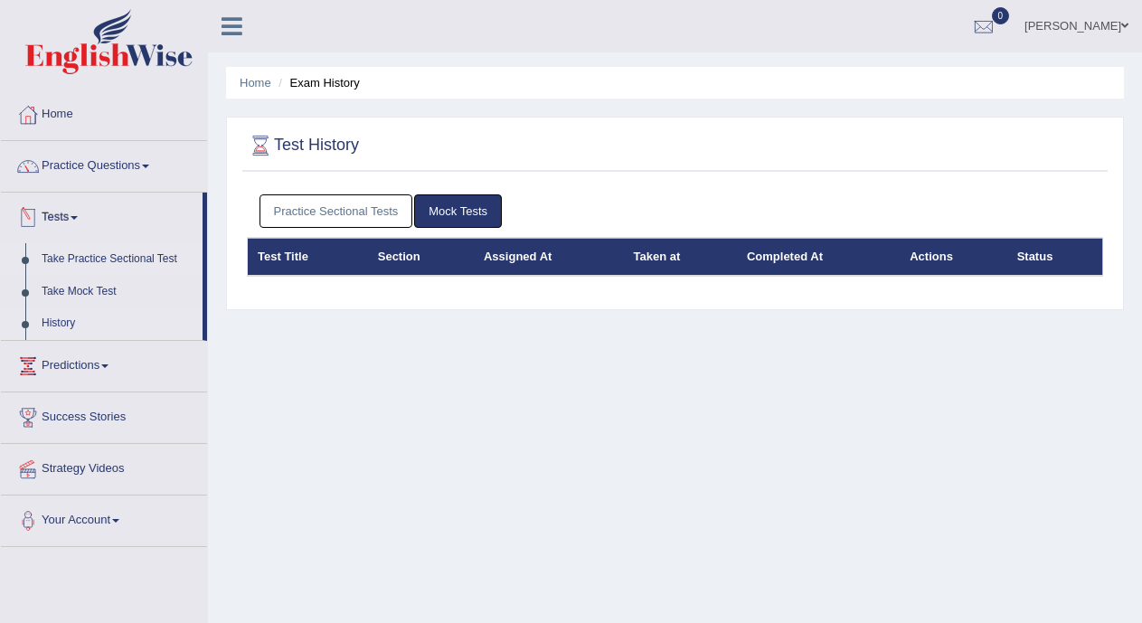
click at [96, 258] on link "Take Practice Sectional Test" at bounding box center [117, 259] width 169 height 33
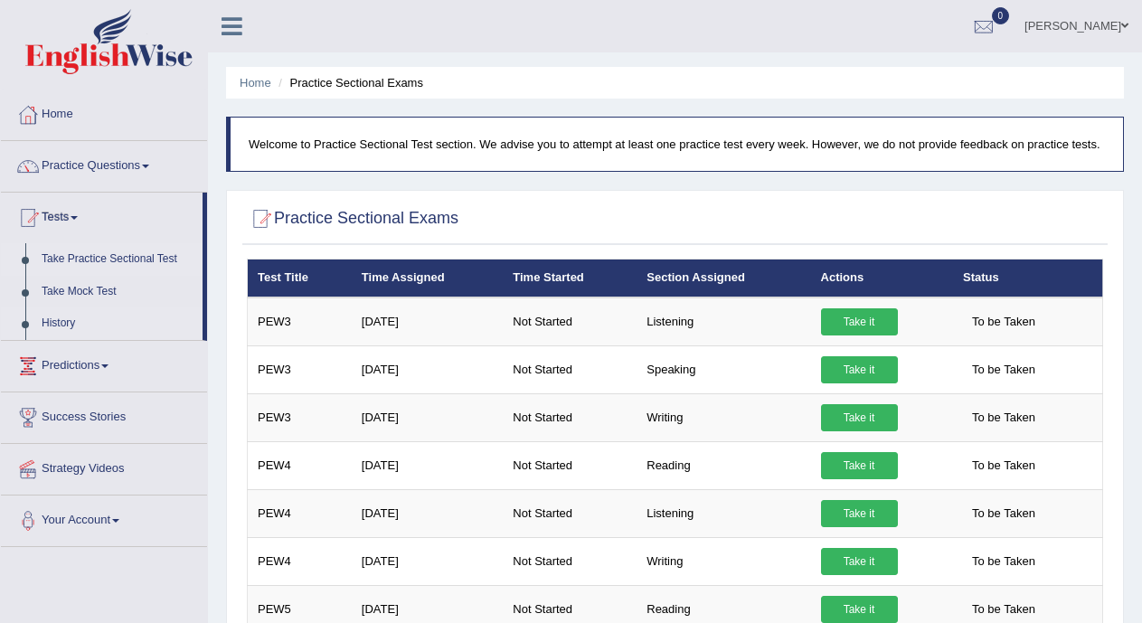
click at [51, 319] on link "History" at bounding box center [117, 323] width 169 height 33
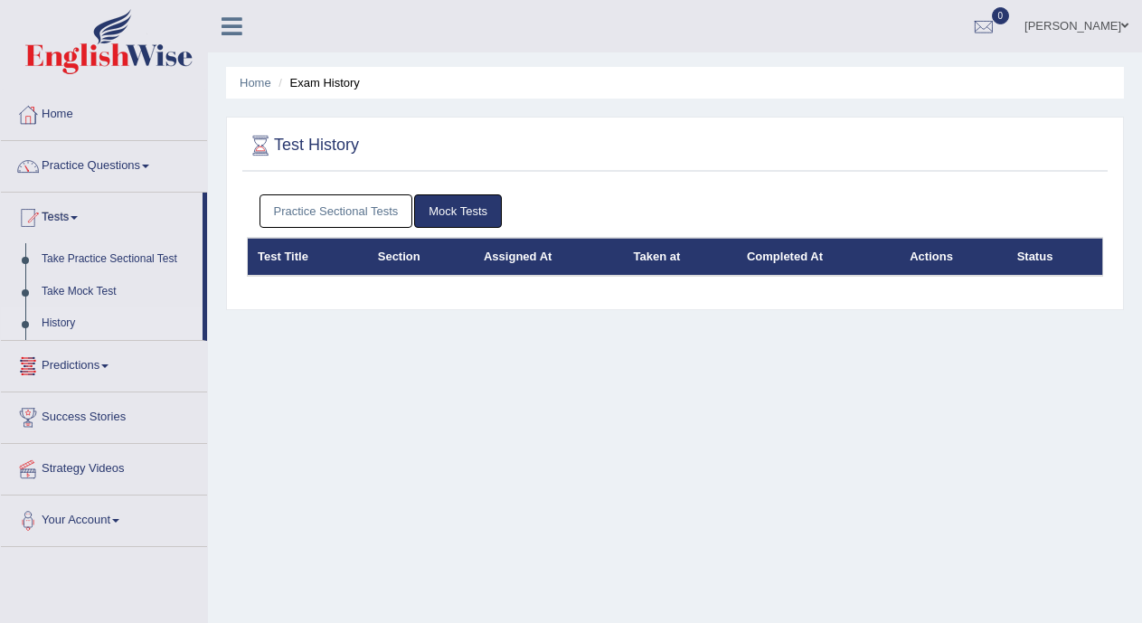
click at [439, 208] on link "Mock Tests" at bounding box center [458, 210] width 88 height 33
click at [373, 207] on link "Practice Sectional Tests" at bounding box center [337, 210] width 154 height 33
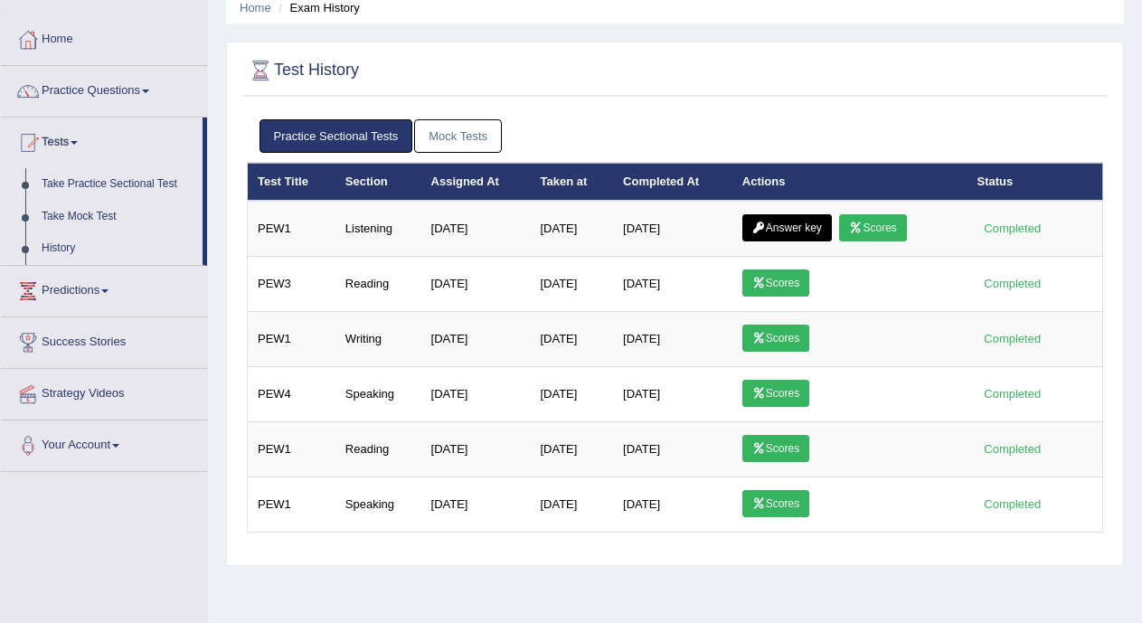
scroll to position [122, 0]
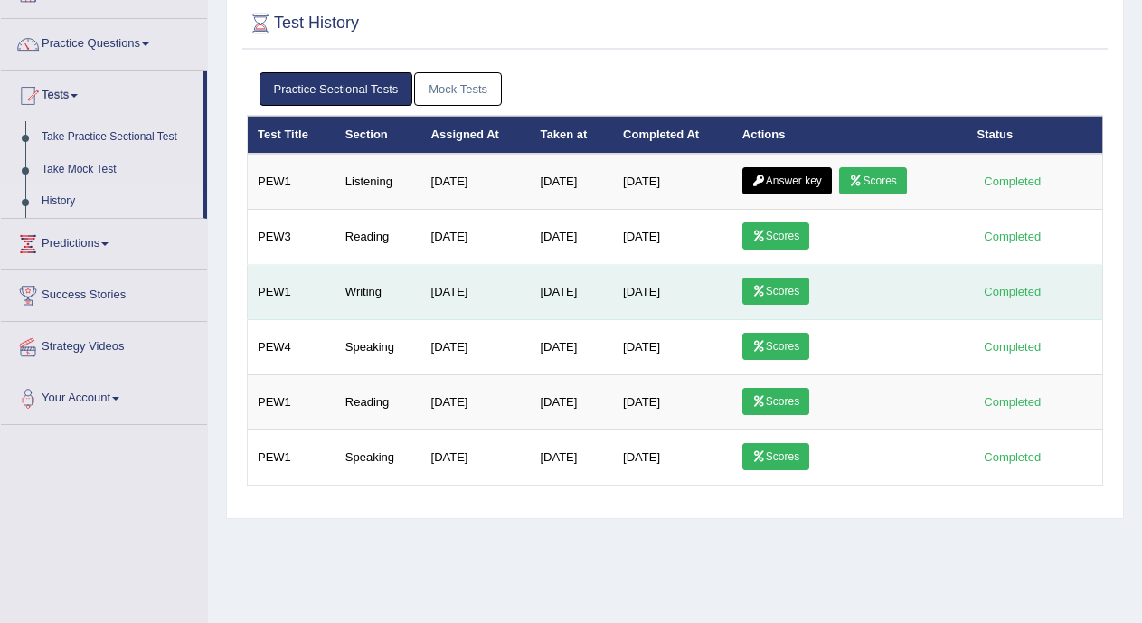
click at [783, 296] on link "Scores" at bounding box center [775, 291] width 67 height 27
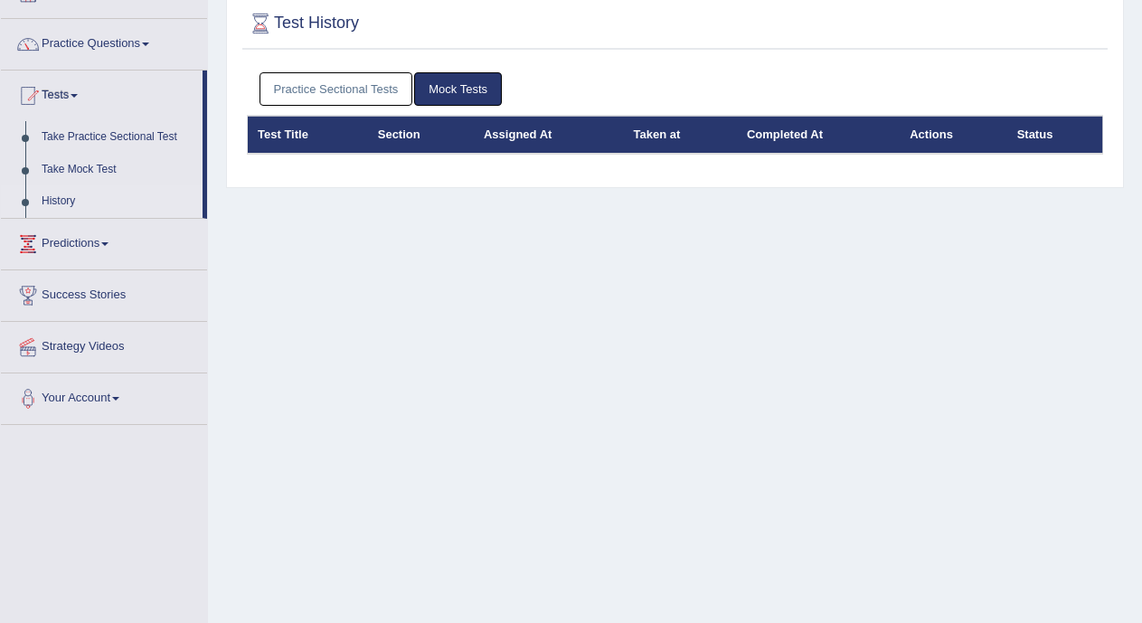
click at [368, 90] on link "Practice Sectional Tests" at bounding box center [337, 88] width 154 height 33
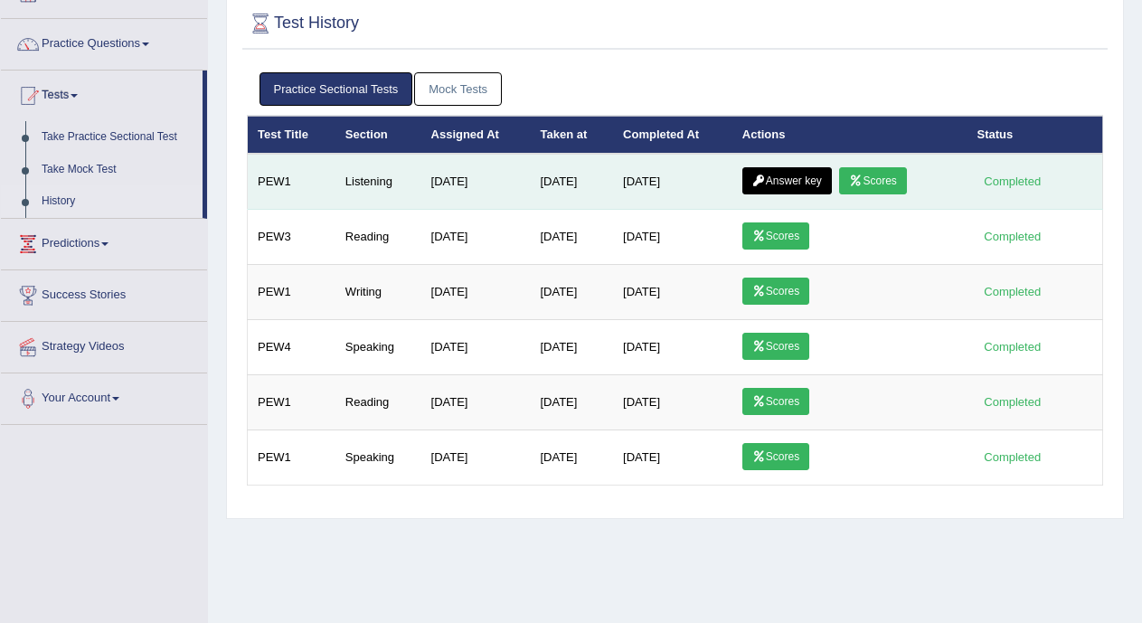
click at [774, 175] on link "Answer key" at bounding box center [787, 180] width 90 height 27
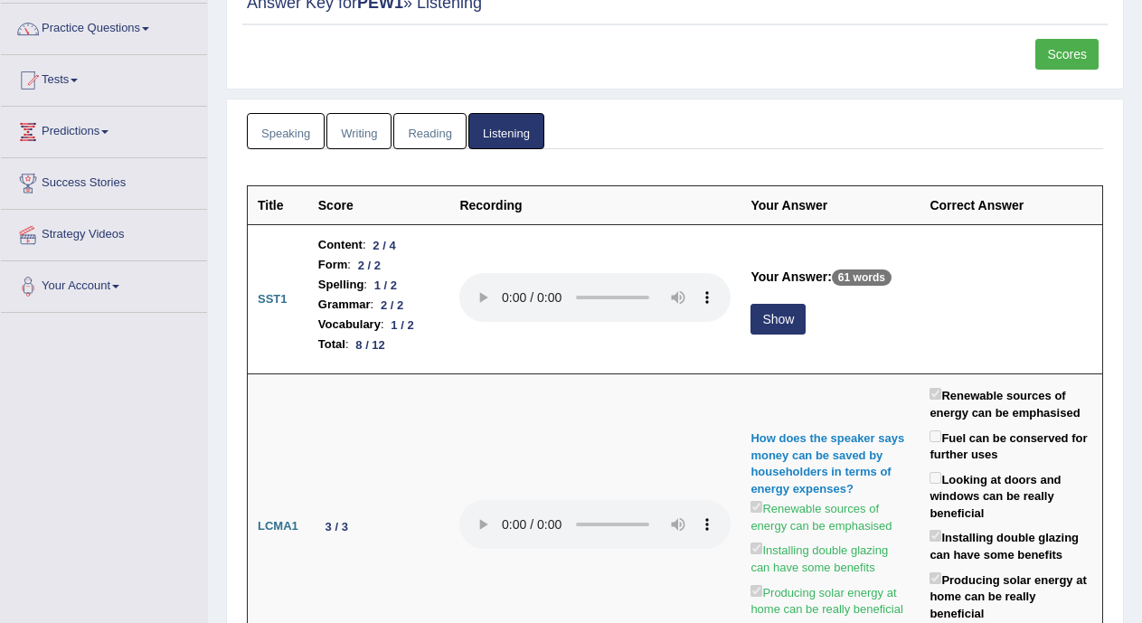
scroll to position [211, 0]
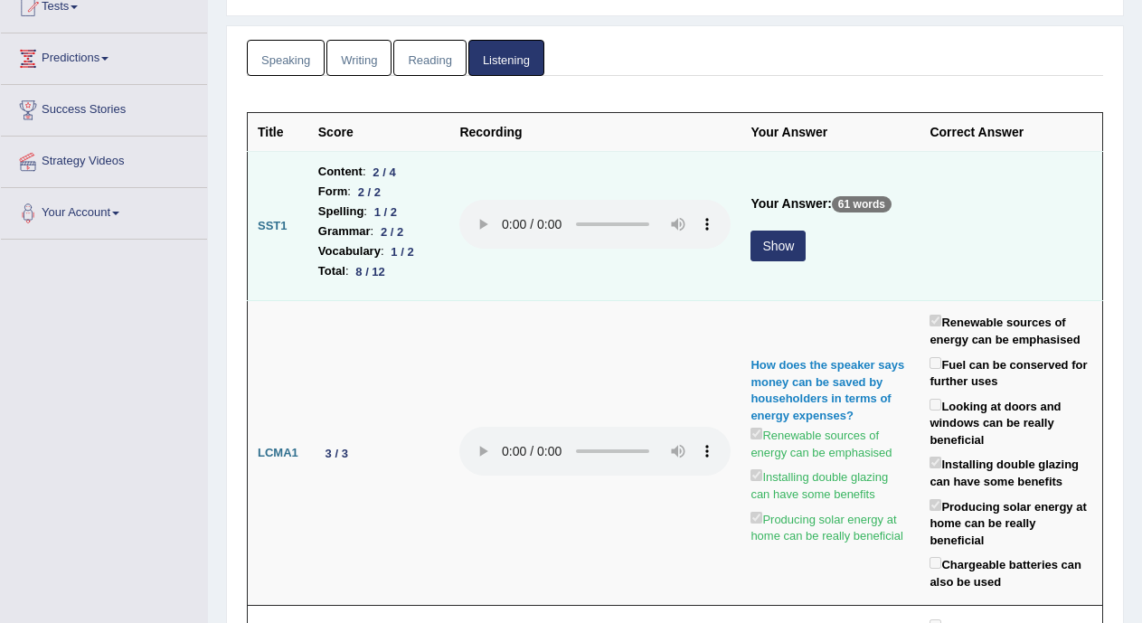
click at [770, 242] on button "Show" at bounding box center [778, 246] width 55 height 31
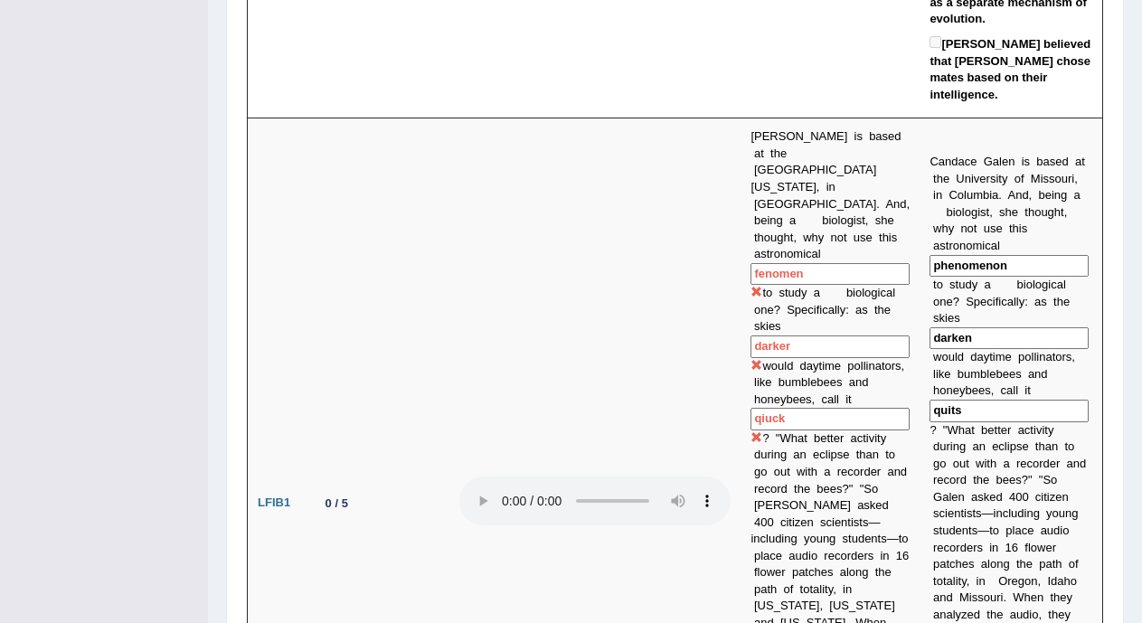
scroll to position [0, 0]
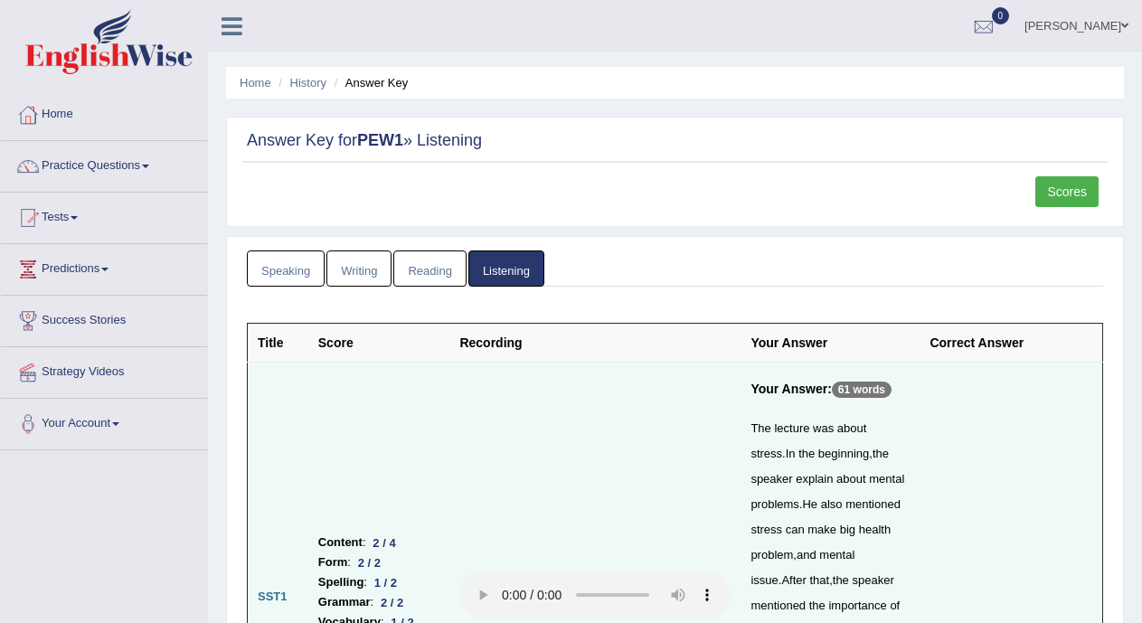
click at [353, 262] on link "Writing" at bounding box center [358, 268] width 65 height 37
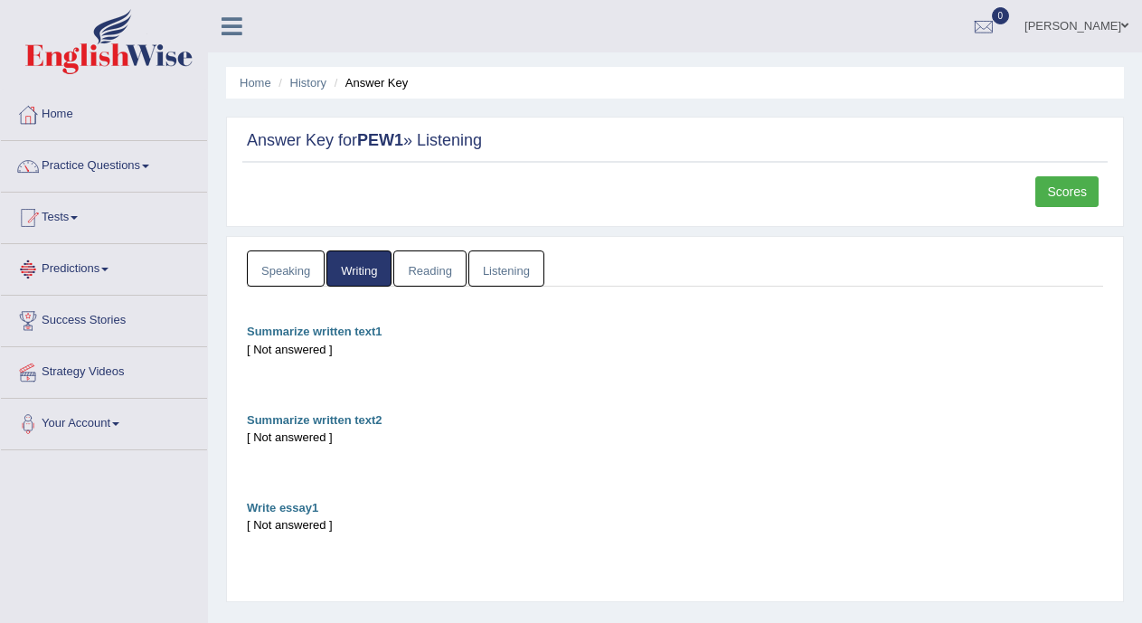
click at [99, 269] on link "Predictions" at bounding box center [104, 266] width 206 height 45
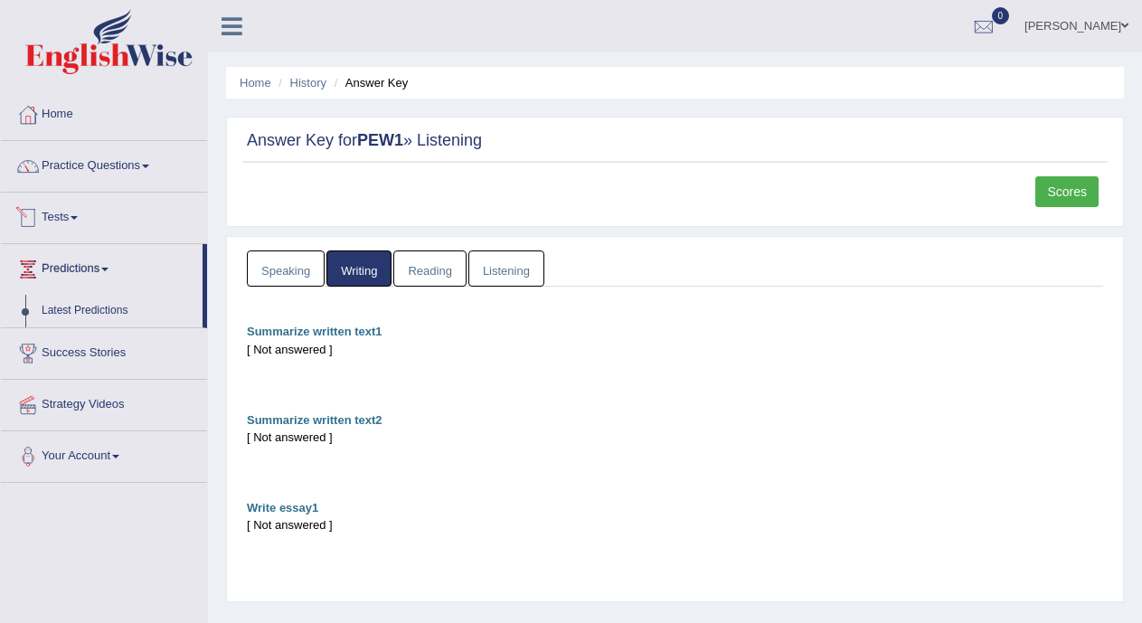
click at [82, 210] on link "Tests" at bounding box center [104, 215] width 206 height 45
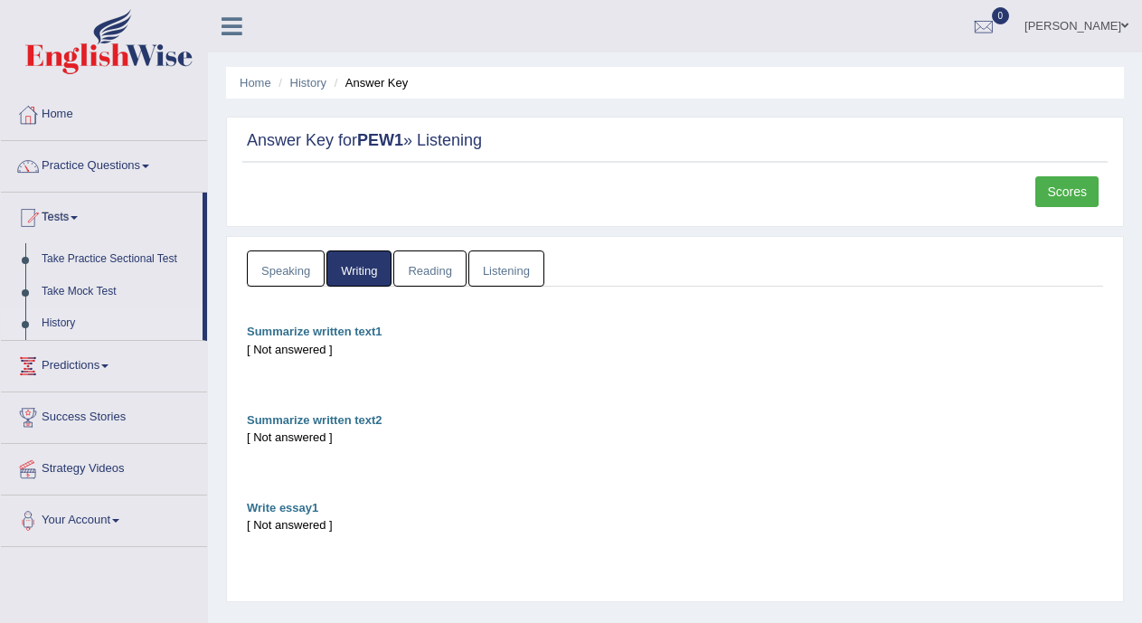
click at [66, 320] on link "History" at bounding box center [117, 323] width 169 height 33
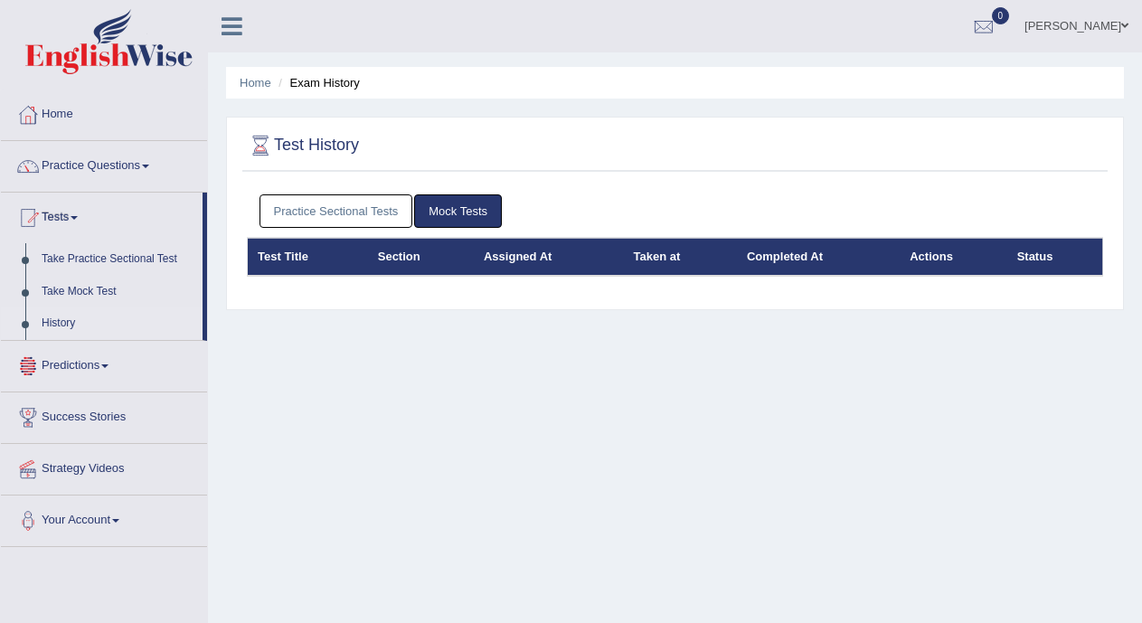
click at [301, 215] on link "Practice Sectional Tests" at bounding box center [337, 210] width 154 height 33
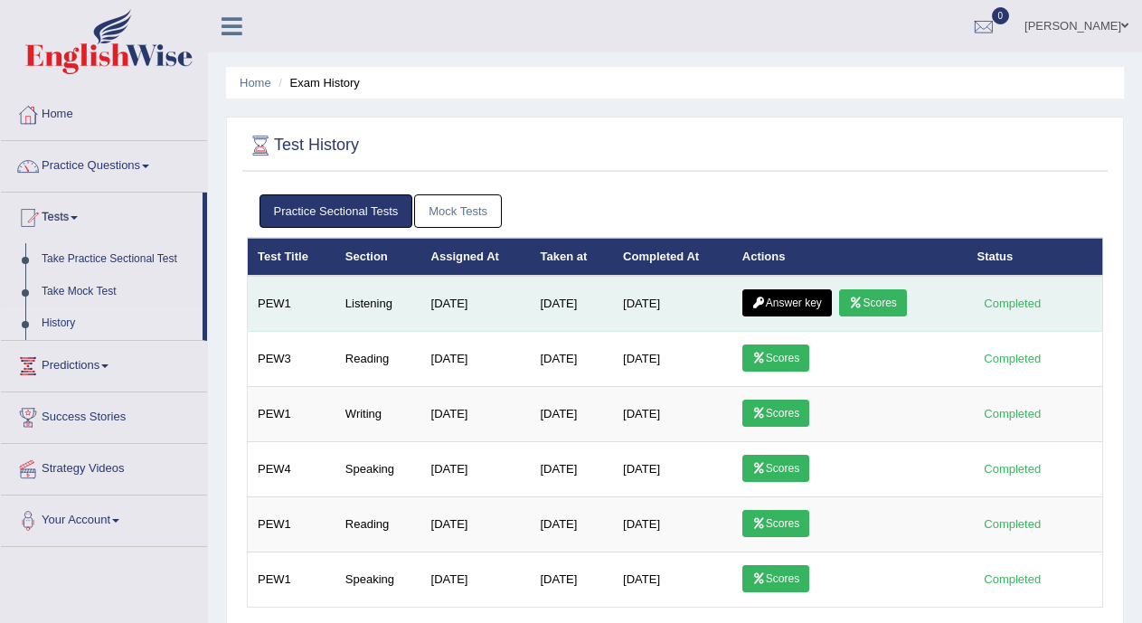
click at [805, 305] on link "Answer key" at bounding box center [787, 302] width 90 height 27
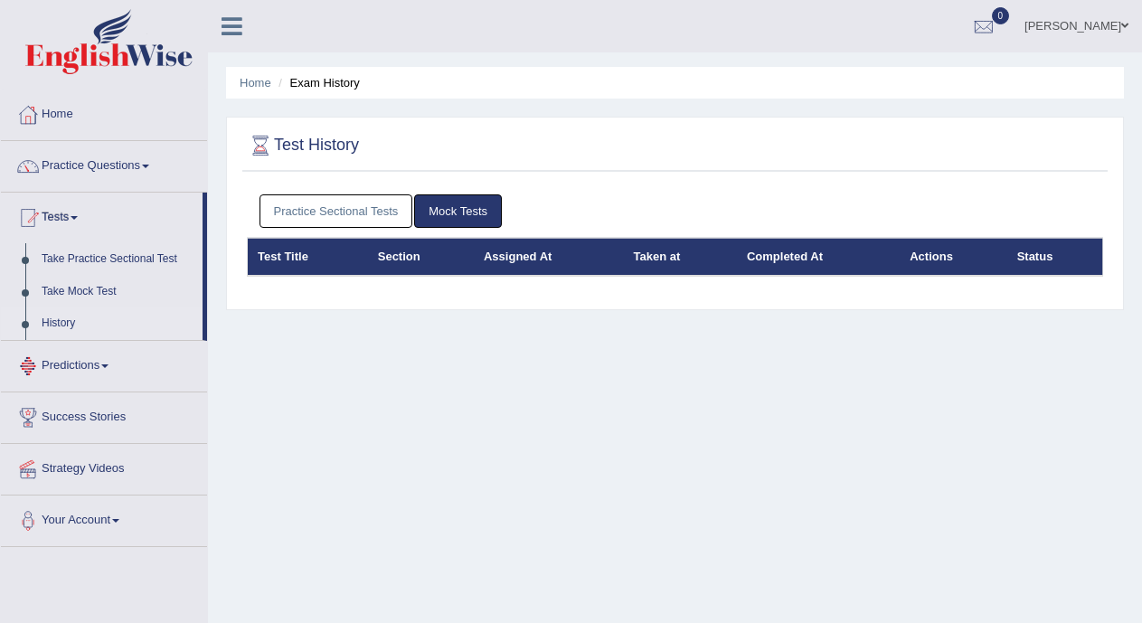
click at [322, 206] on link "Practice Sectional Tests" at bounding box center [337, 210] width 154 height 33
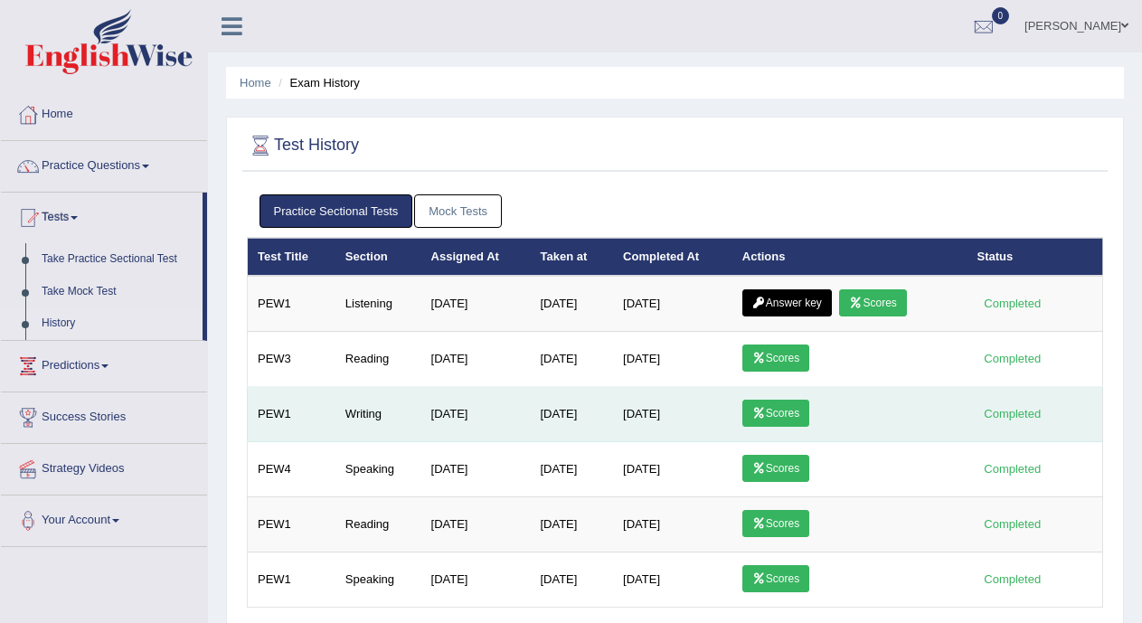
click at [780, 411] on link "Scores" at bounding box center [775, 413] width 67 height 27
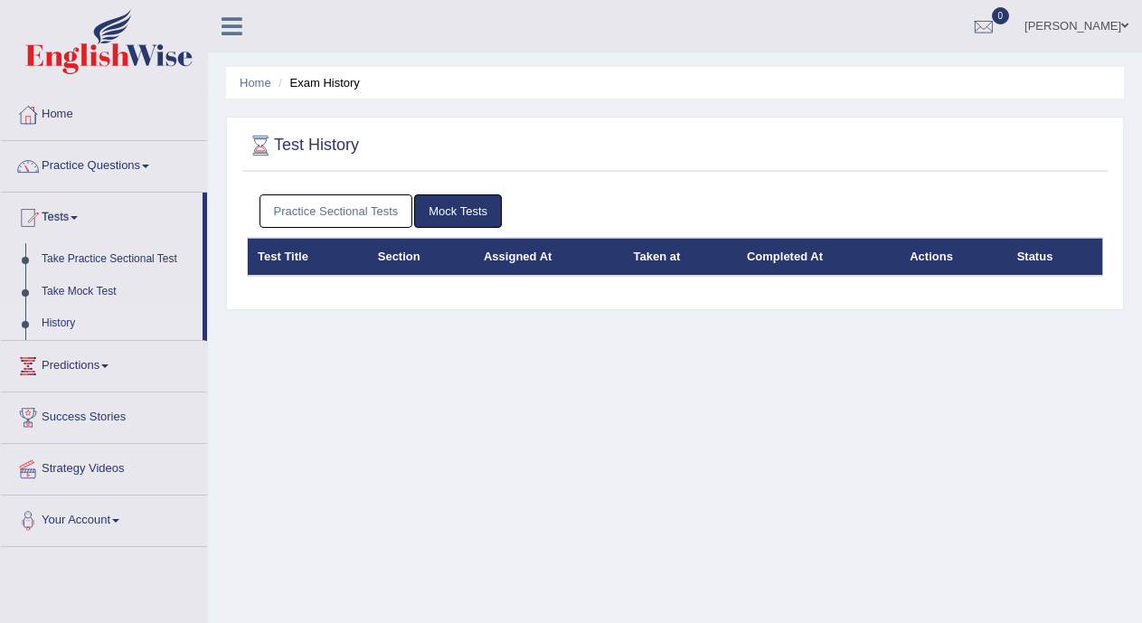
click at [354, 212] on link "Practice Sectional Tests" at bounding box center [337, 210] width 154 height 33
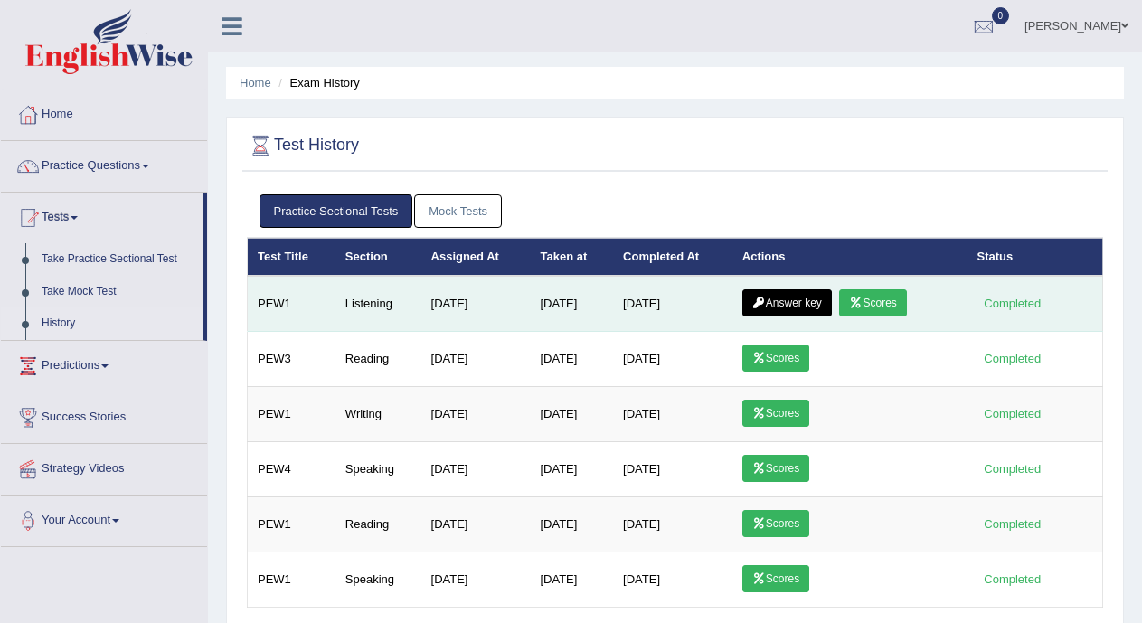
click at [872, 305] on link "Scores" at bounding box center [872, 302] width 67 height 27
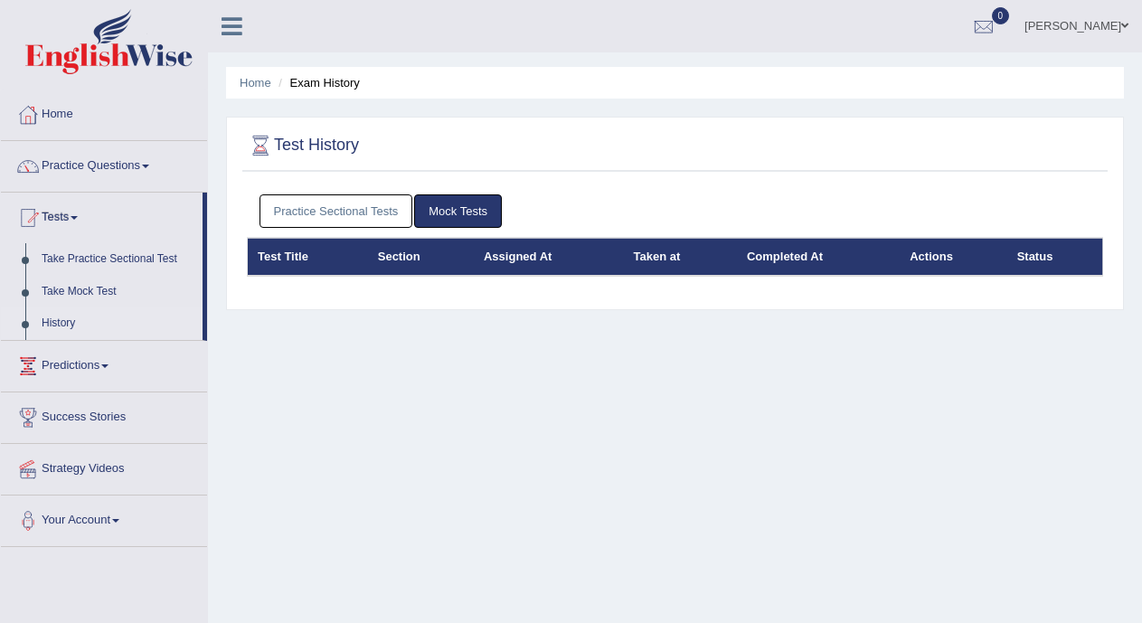
click at [342, 207] on link "Practice Sectional Tests" at bounding box center [337, 210] width 154 height 33
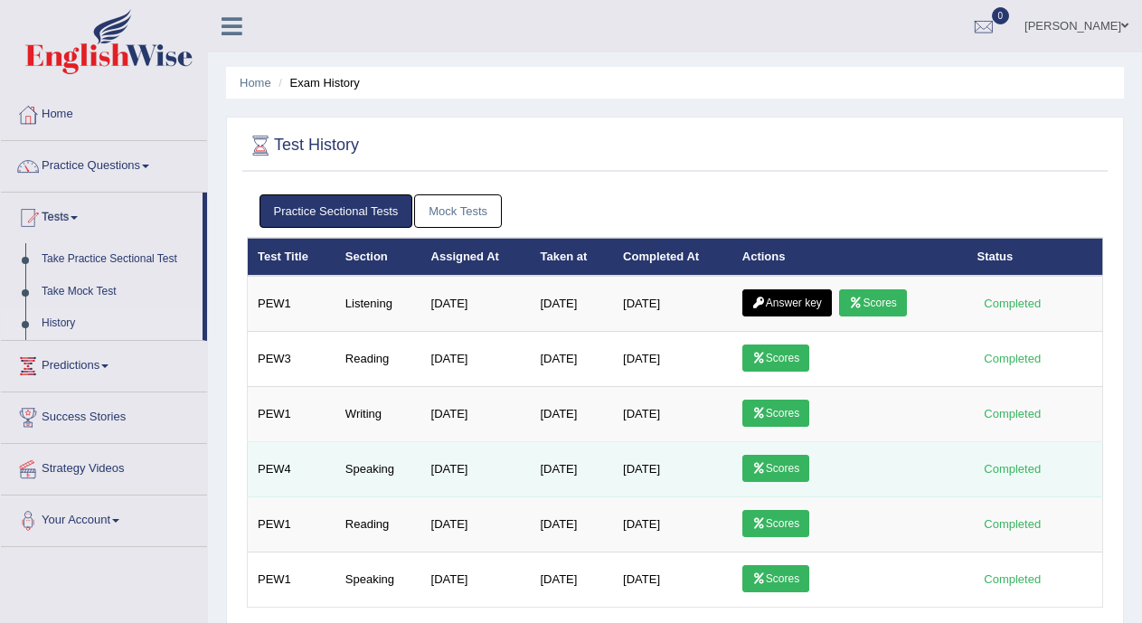
click at [774, 462] on link "Scores" at bounding box center [775, 468] width 67 height 27
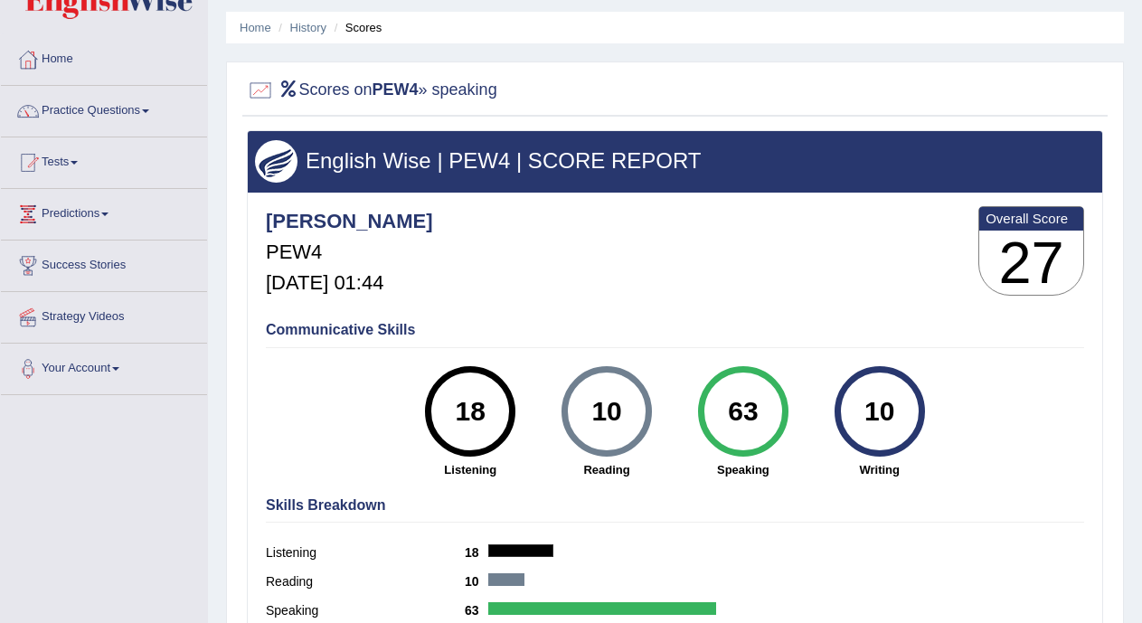
scroll to position [57, 0]
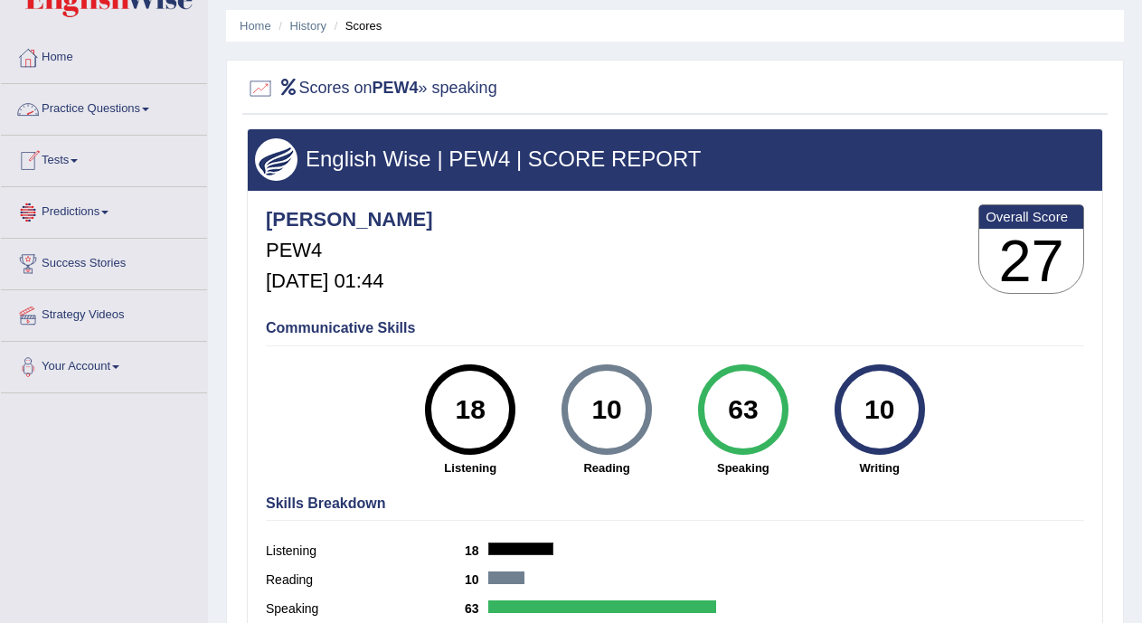
click at [83, 155] on link "Tests" at bounding box center [104, 158] width 206 height 45
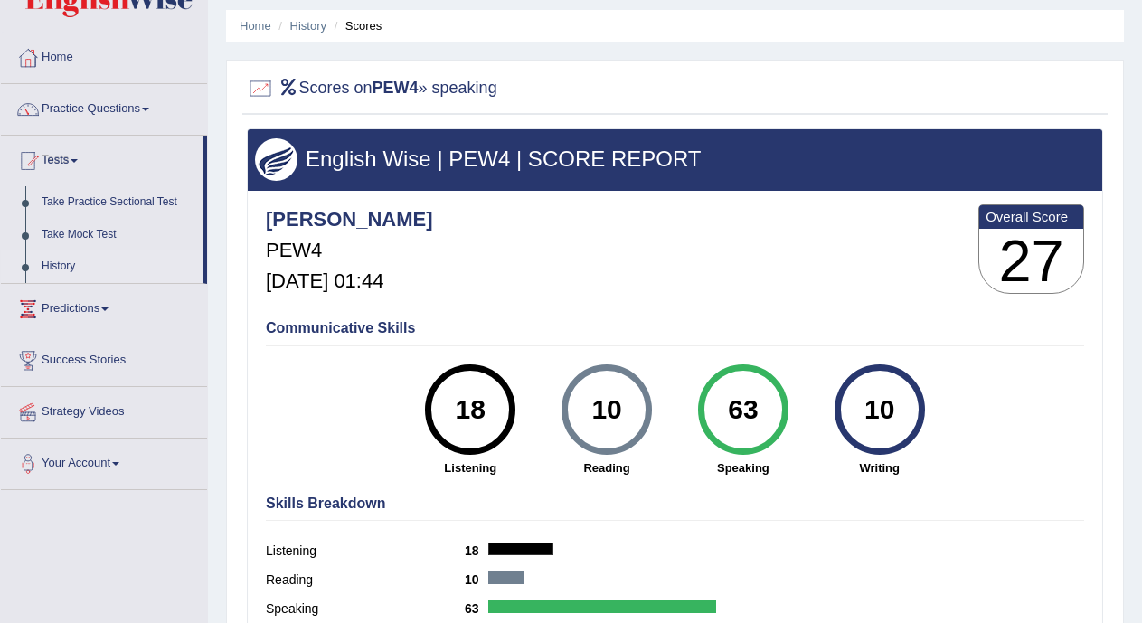
click at [76, 265] on link "History" at bounding box center [117, 266] width 169 height 33
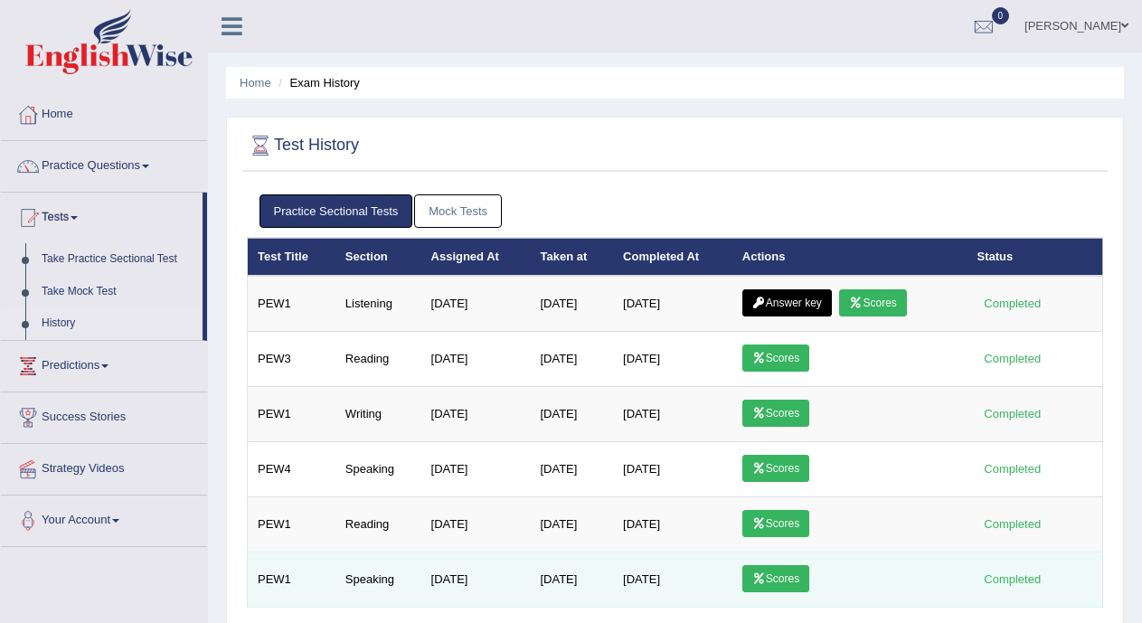
click at [766, 582] on icon at bounding box center [759, 578] width 14 height 11
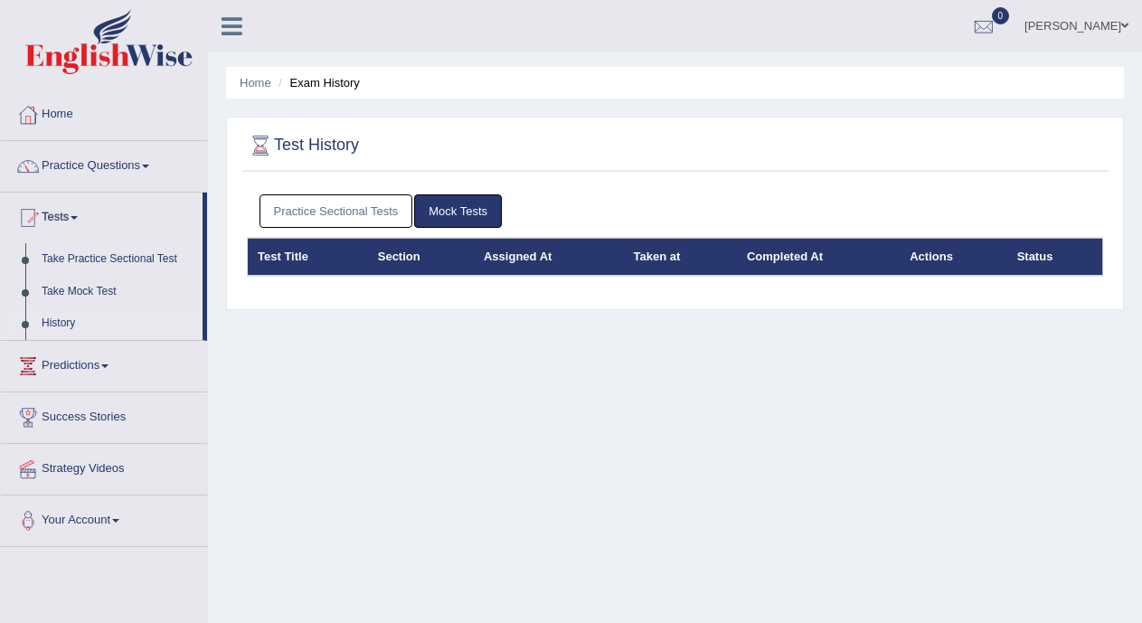
click at [320, 194] on div "Practice Sectional Tests Mock Tests" at bounding box center [675, 211] width 856 height 52
click at [323, 202] on link "Practice Sectional Tests" at bounding box center [337, 210] width 154 height 33
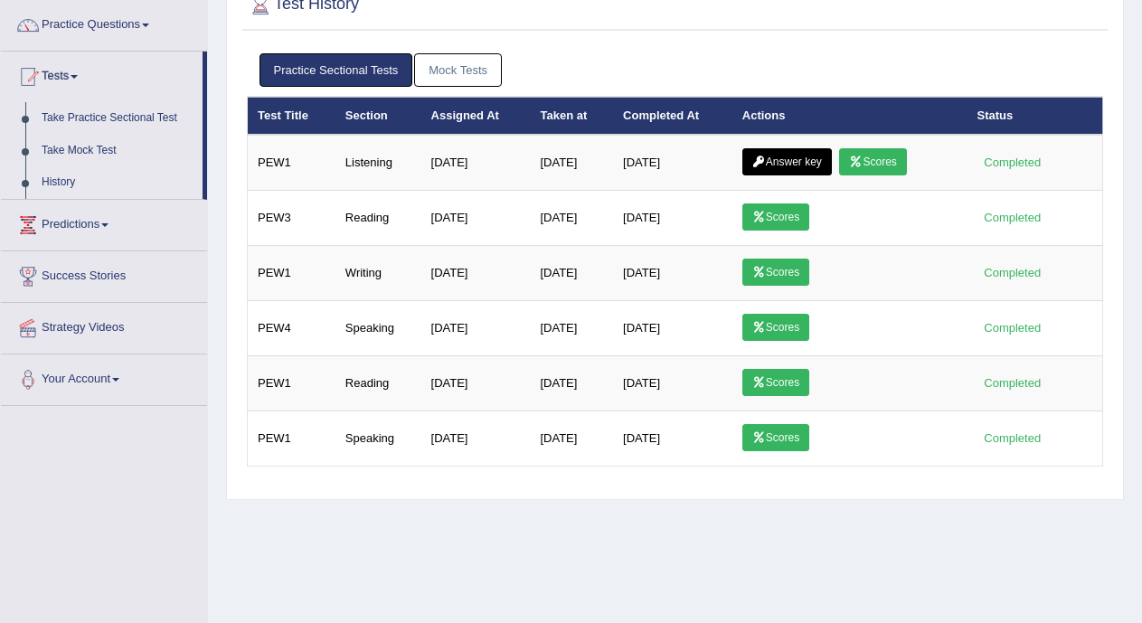
scroll to position [139, 0]
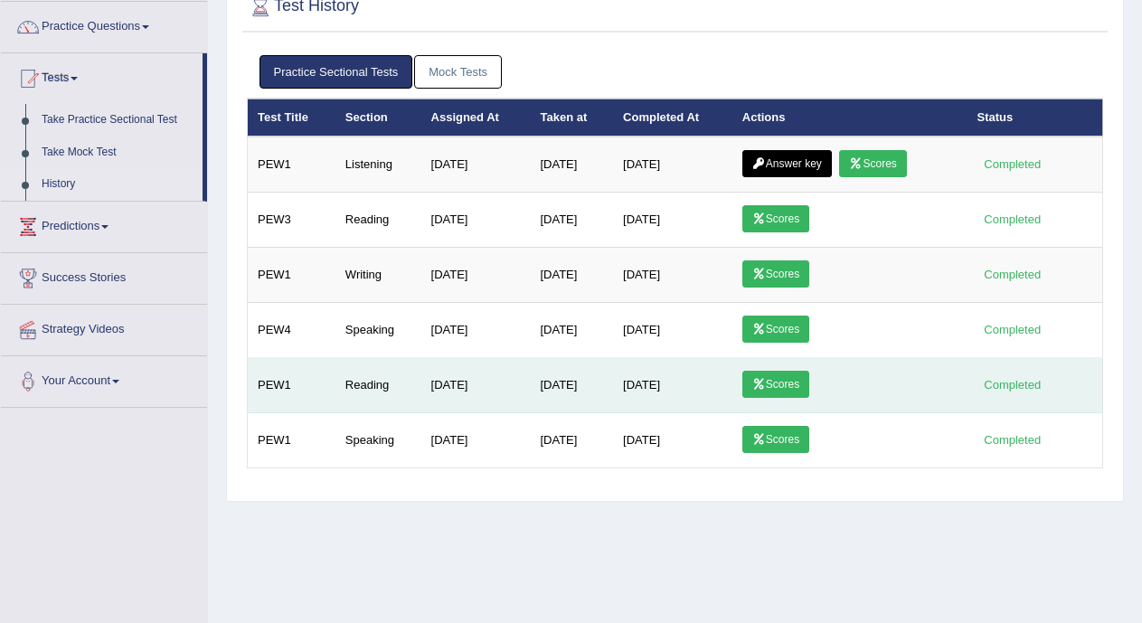
click at [778, 383] on link "Scores" at bounding box center [775, 384] width 67 height 27
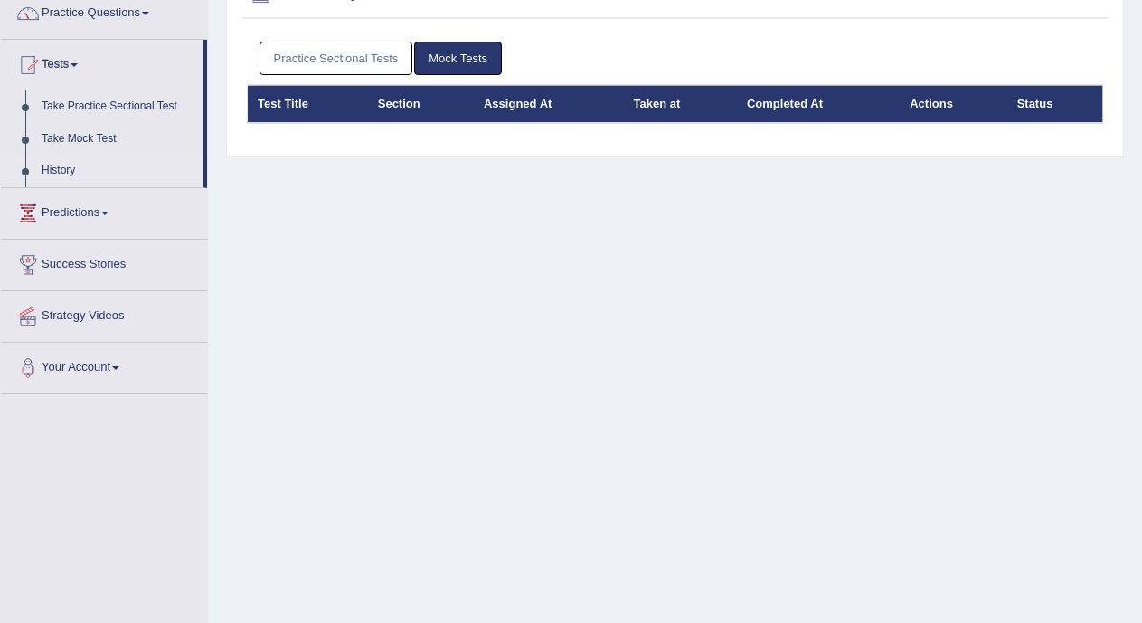
click at [360, 58] on link "Practice Sectional Tests" at bounding box center [337, 58] width 154 height 33
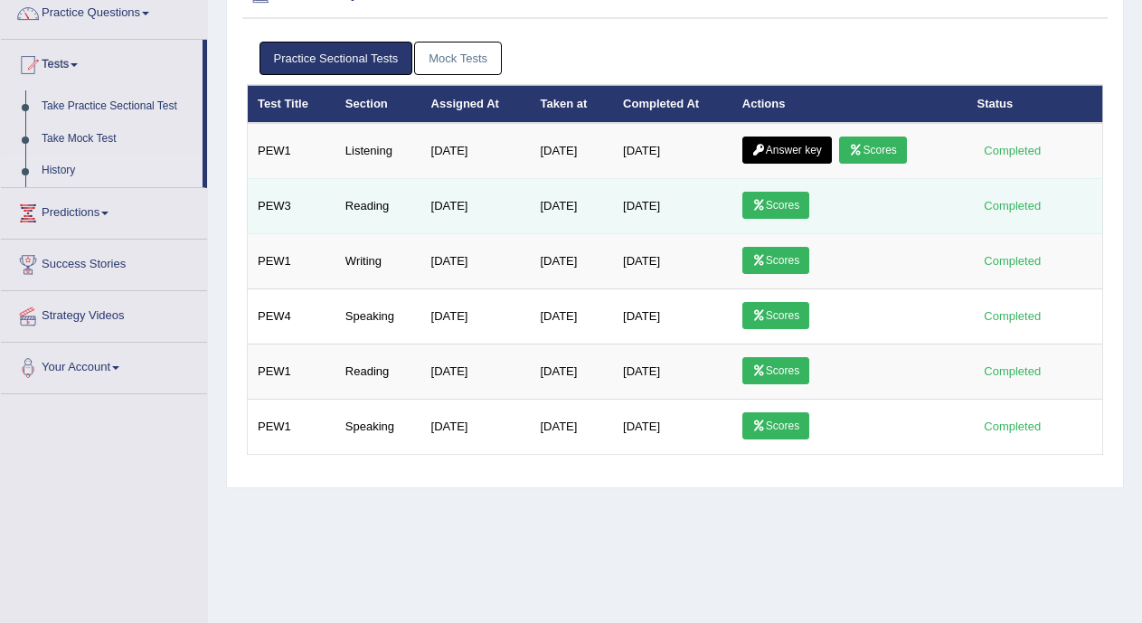
click at [774, 208] on link "Scores" at bounding box center [775, 205] width 67 height 27
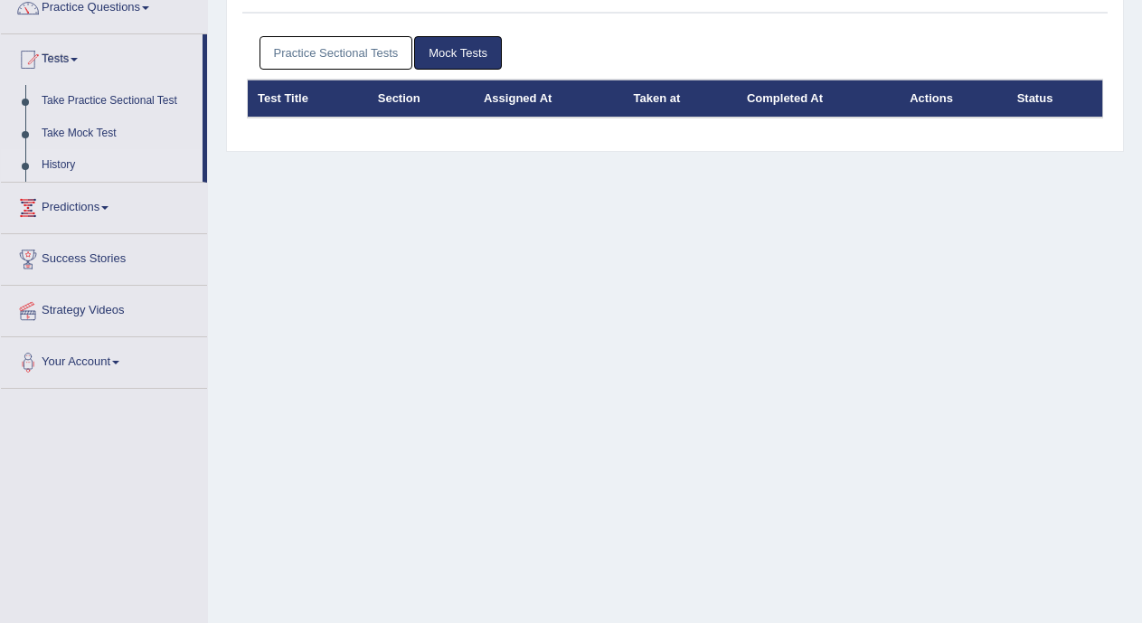
click at [383, 47] on link "Practice Sectional Tests" at bounding box center [337, 52] width 154 height 33
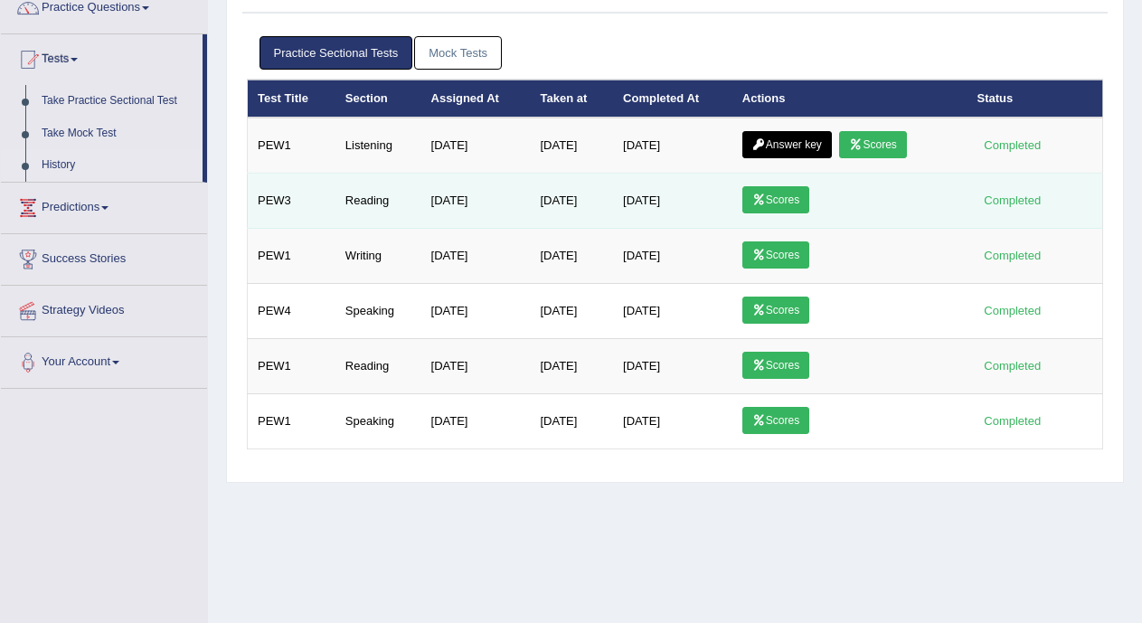
click at [449, 217] on td "Aug 14, 2025" at bounding box center [475, 201] width 109 height 55
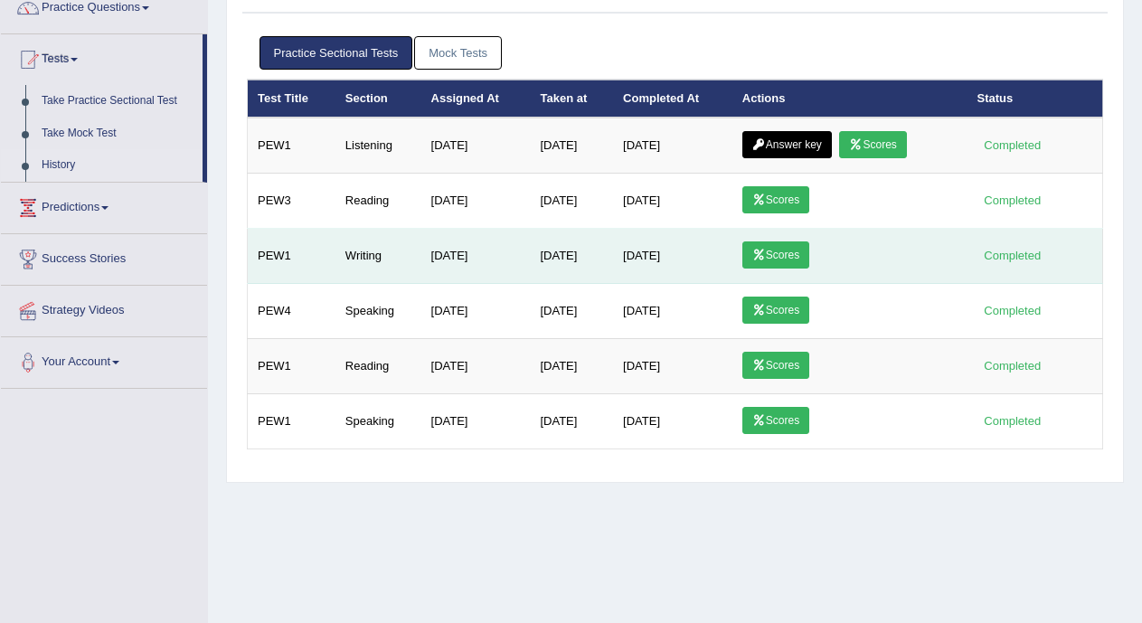
click at [775, 259] on link "Scores" at bounding box center [775, 254] width 67 height 27
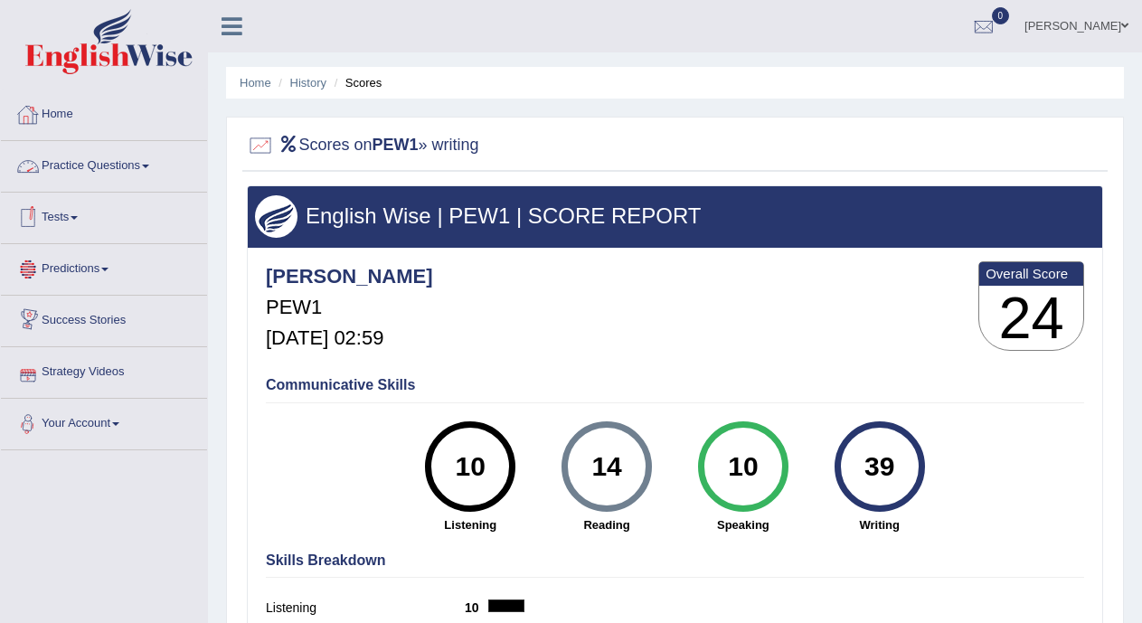
click at [143, 156] on link "Practice Questions" at bounding box center [104, 163] width 206 height 45
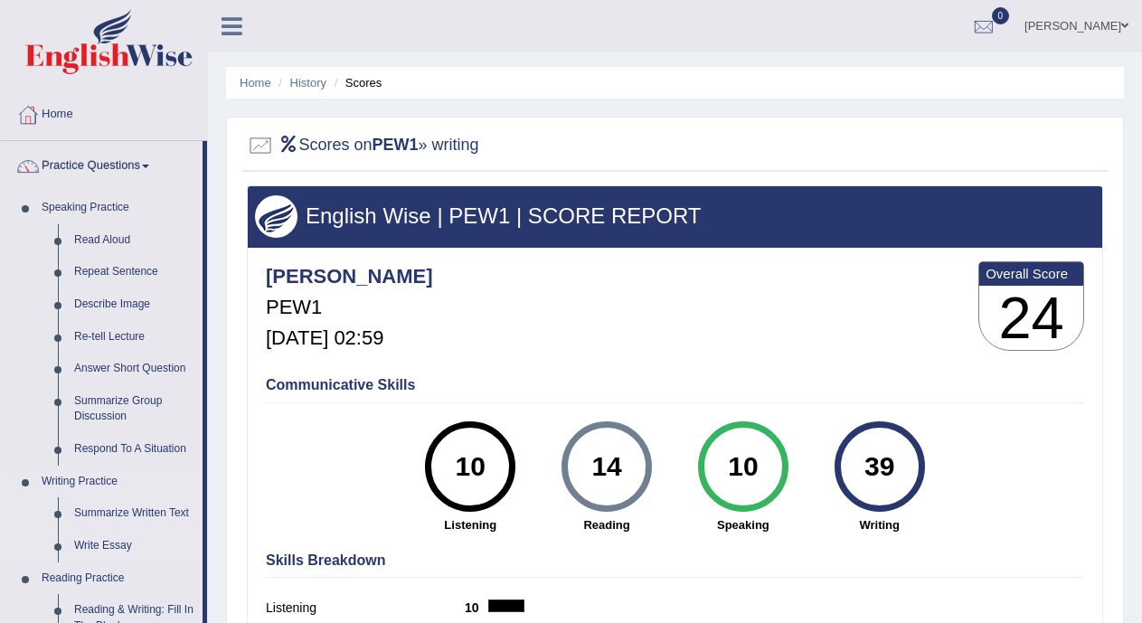
click at [172, 493] on link "Writing Practice" at bounding box center [117, 482] width 169 height 33
click at [145, 174] on link "Practice Questions" at bounding box center [102, 163] width 202 height 45
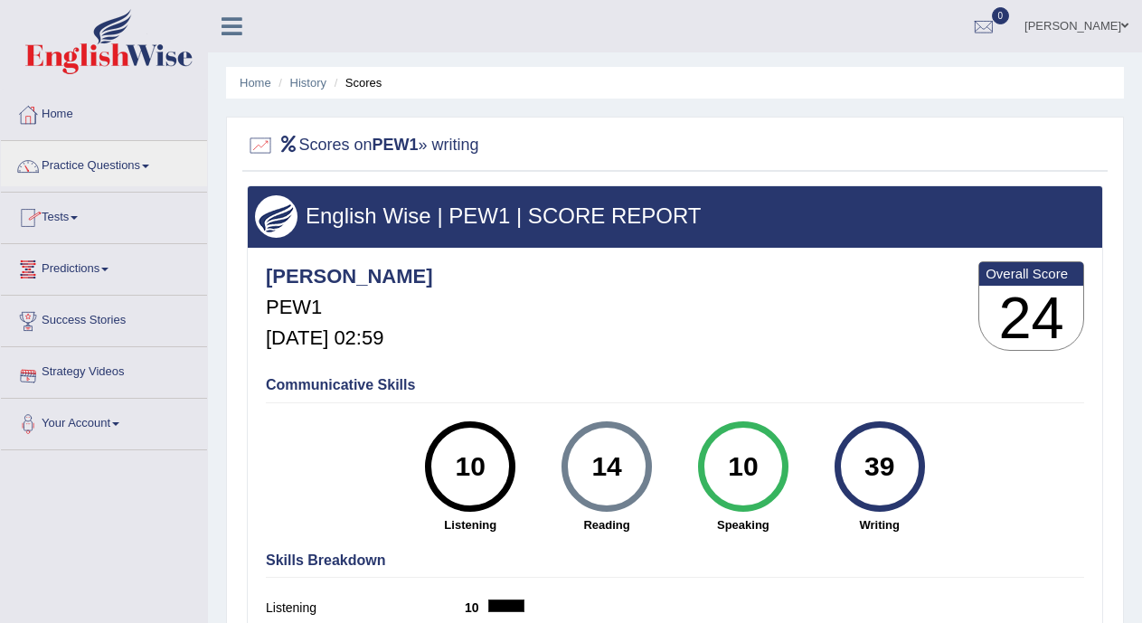
click at [85, 226] on link "Tests" at bounding box center [104, 215] width 206 height 45
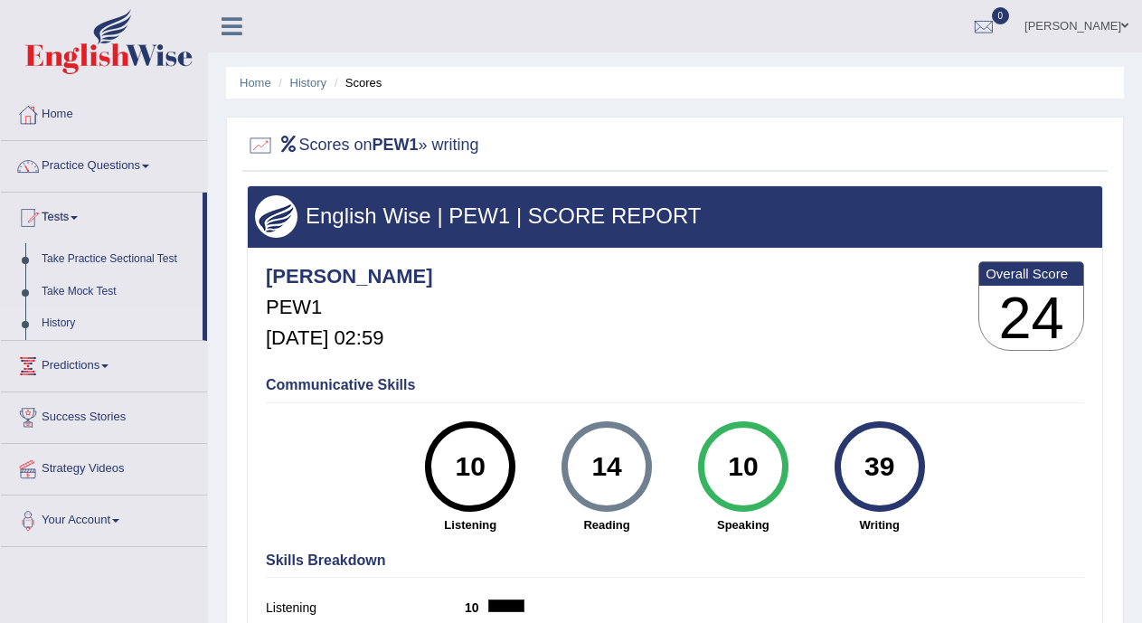
click at [69, 326] on link "History" at bounding box center [117, 323] width 169 height 33
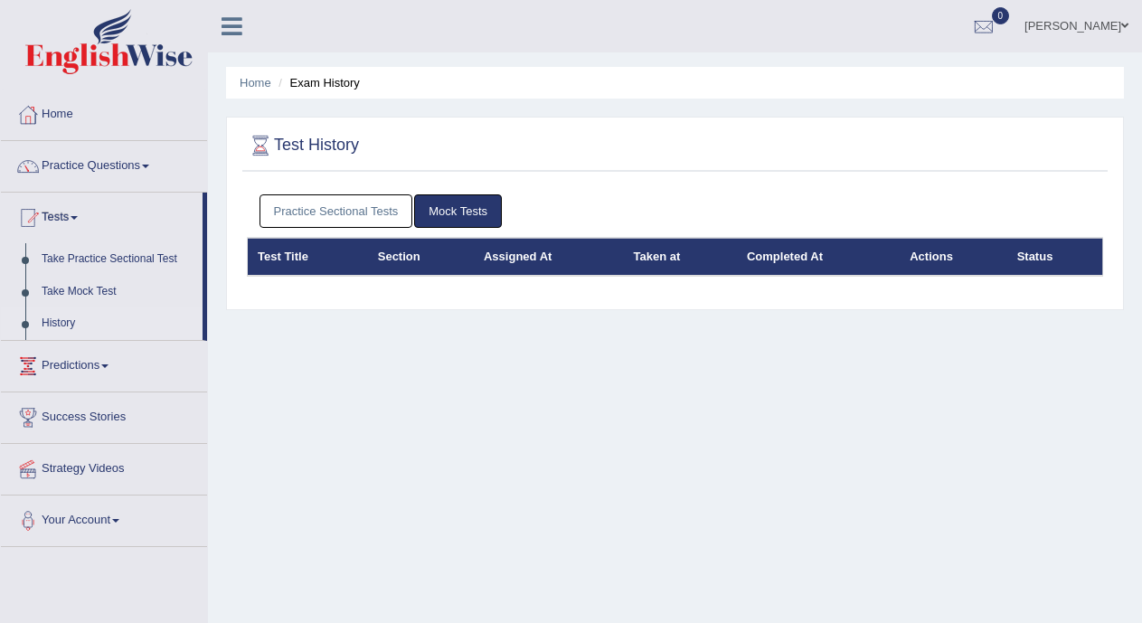
click at [368, 208] on link "Practice Sectional Tests" at bounding box center [337, 210] width 154 height 33
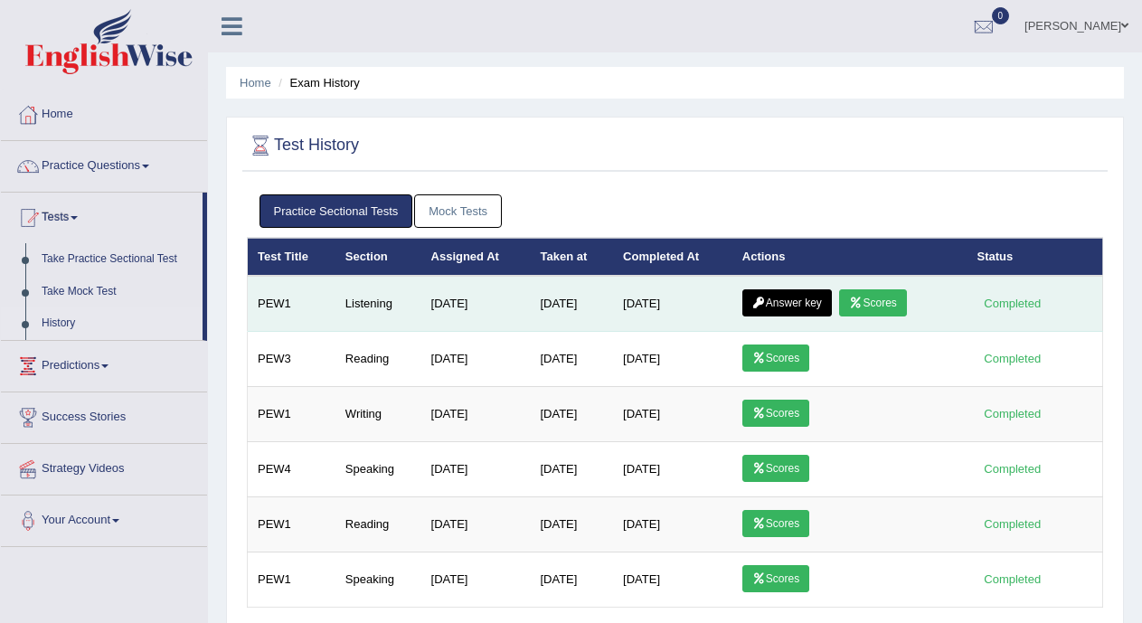
click at [808, 300] on link "Answer key" at bounding box center [787, 302] width 90 height 27
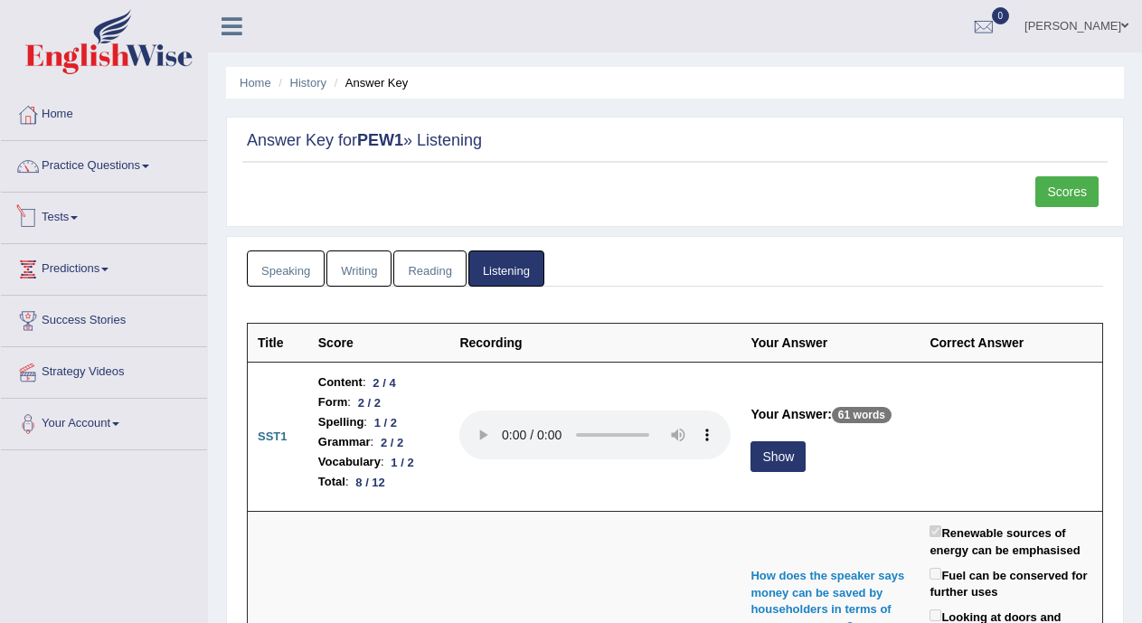
click at [79, 221] on link "Tests" at bounding box center [104, 215] width 206 height 45
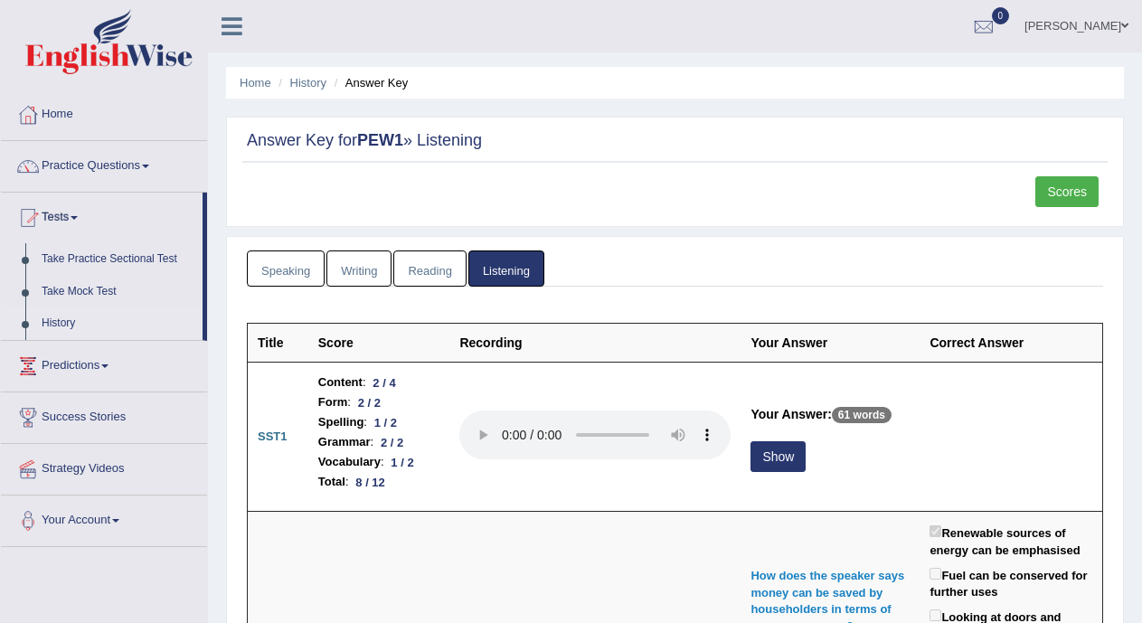
click at [67, 318] on link "History" at bounding box center [117, 323] width 169 height 33
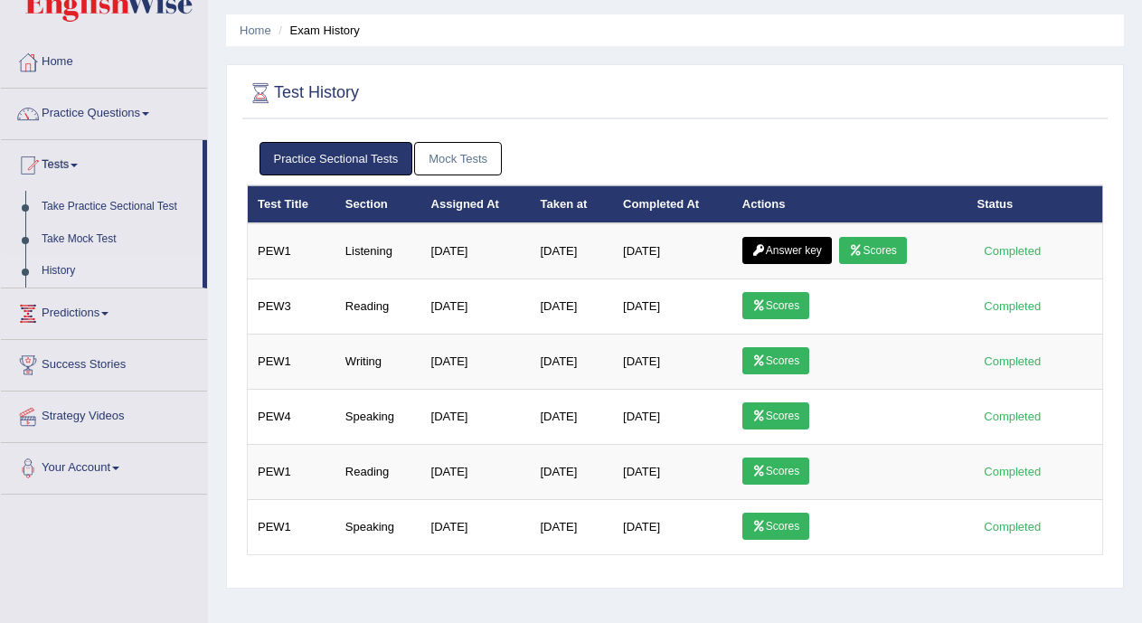
scroll to position [108, 0]
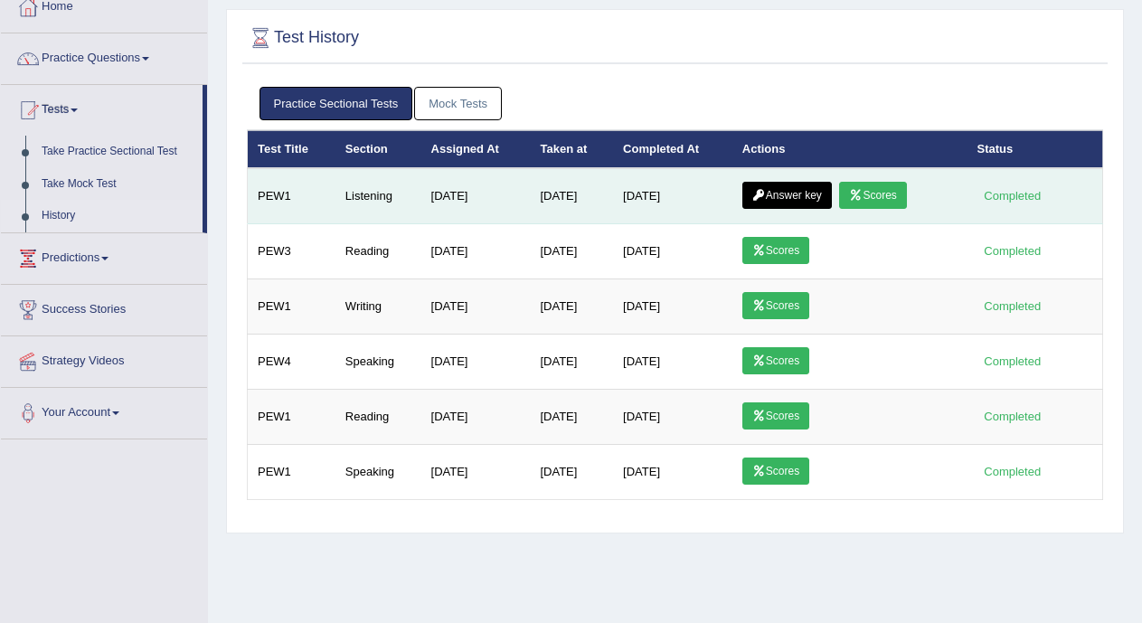
click at [877, 201] on link "Scores" at bounding box center [872, 195] width 67 height 27
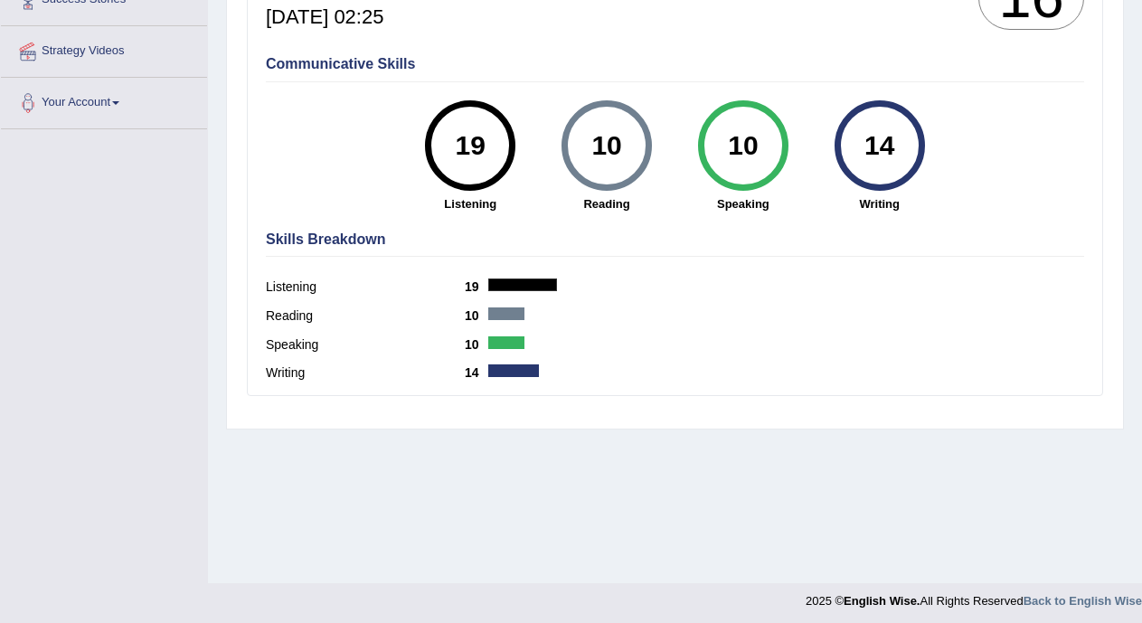
scroll to position [317, 0]
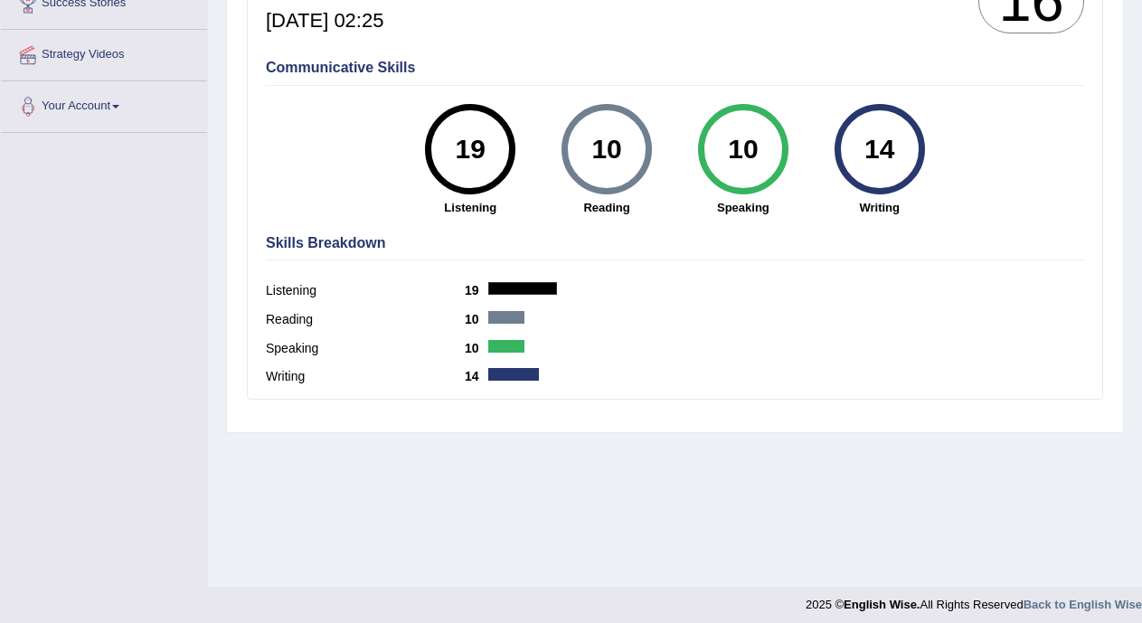
drag, startPoint x: 1131, startPoint y: 277, endPoint x: 1140, endPoint y: 229, distance: 48.8
click at [1140, 229] on div "Home History Scores Scores on PEW1 » listening English Wise | PEW1 | SCORE REPO…" at bounding box center [675, 135] width 934 height 904
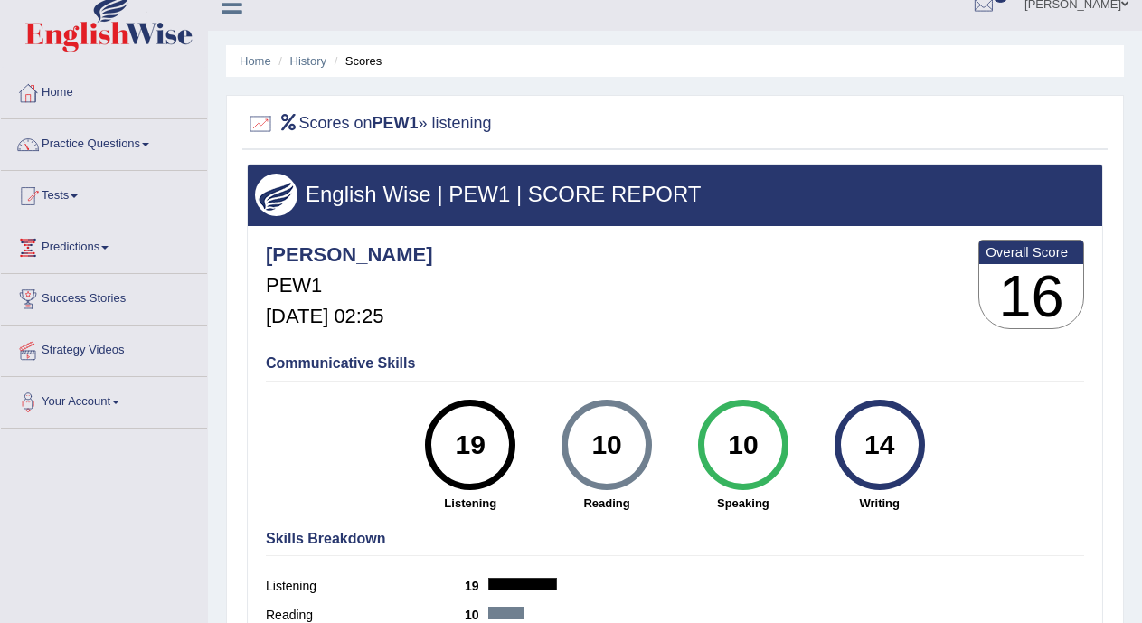
scroll to position [0, 0]
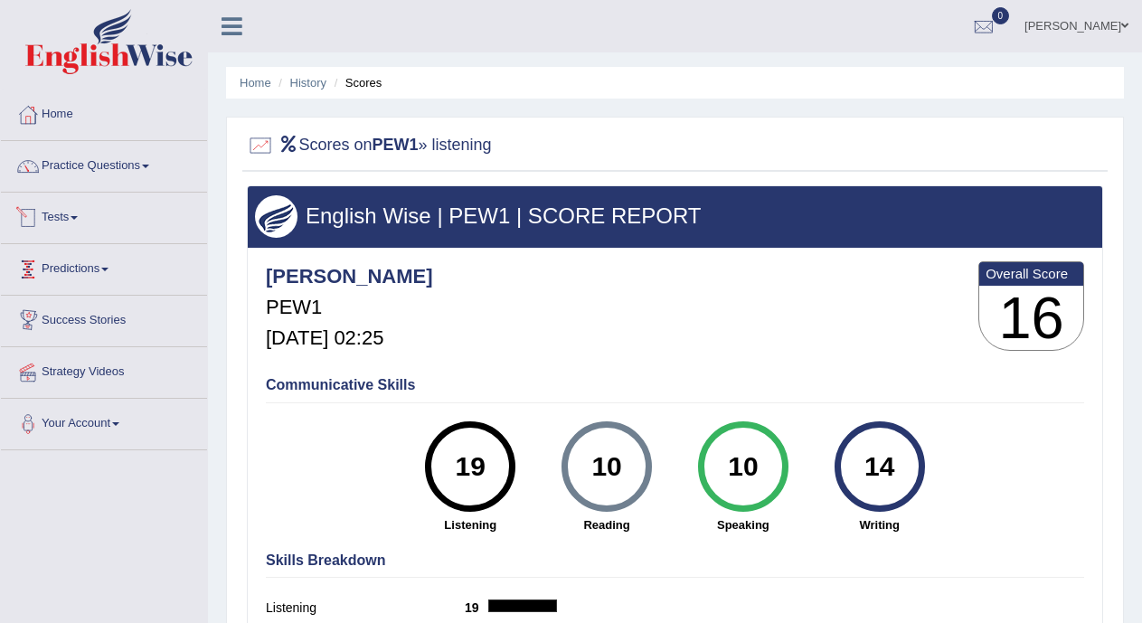
click at [85, 222] on link "Tests" at bounding box center [104, 215] width 206 height 45
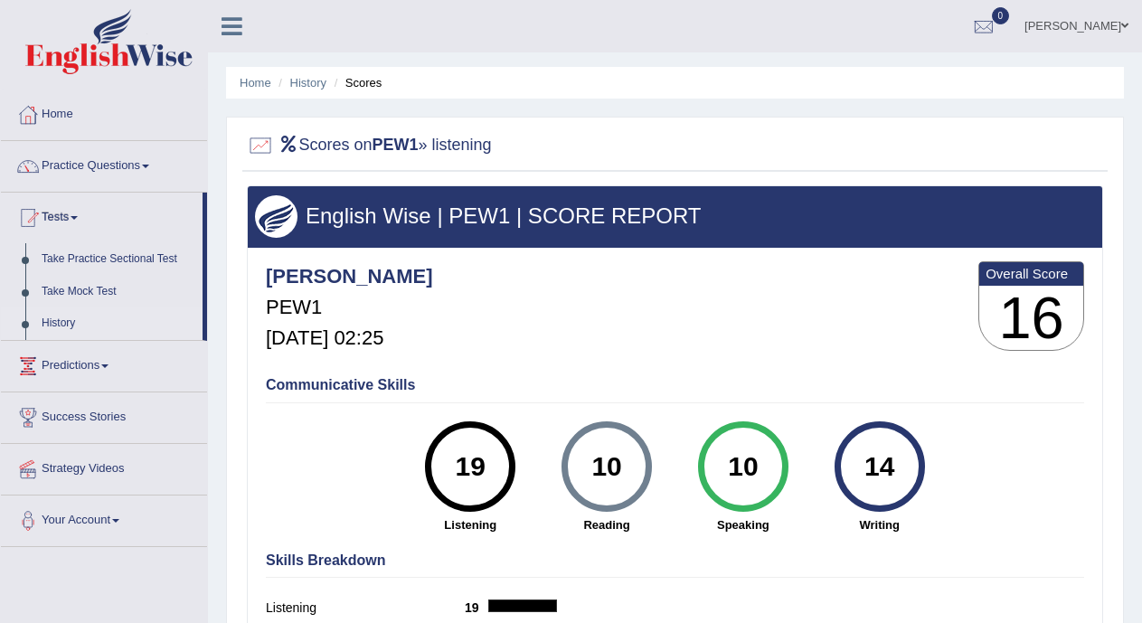
click at [78, 316] on link "History" at bounding box center [117, 323] width 169 height 33
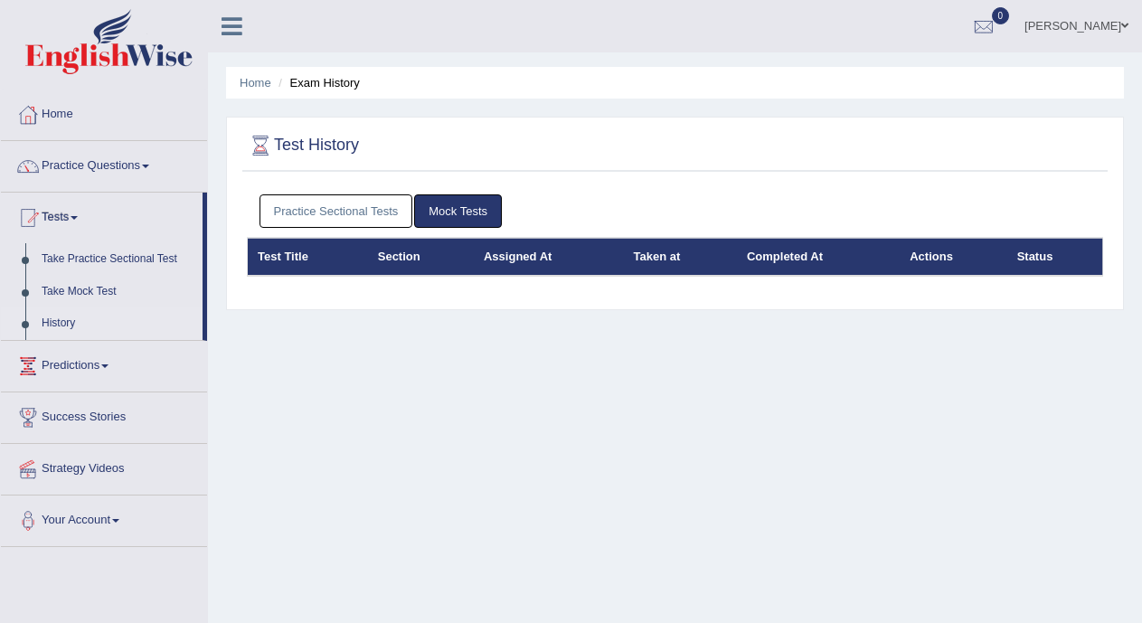
click at [319, 213] on link "Practice Sectional Tests" at bounding box center [337, 210] width 154 height 33
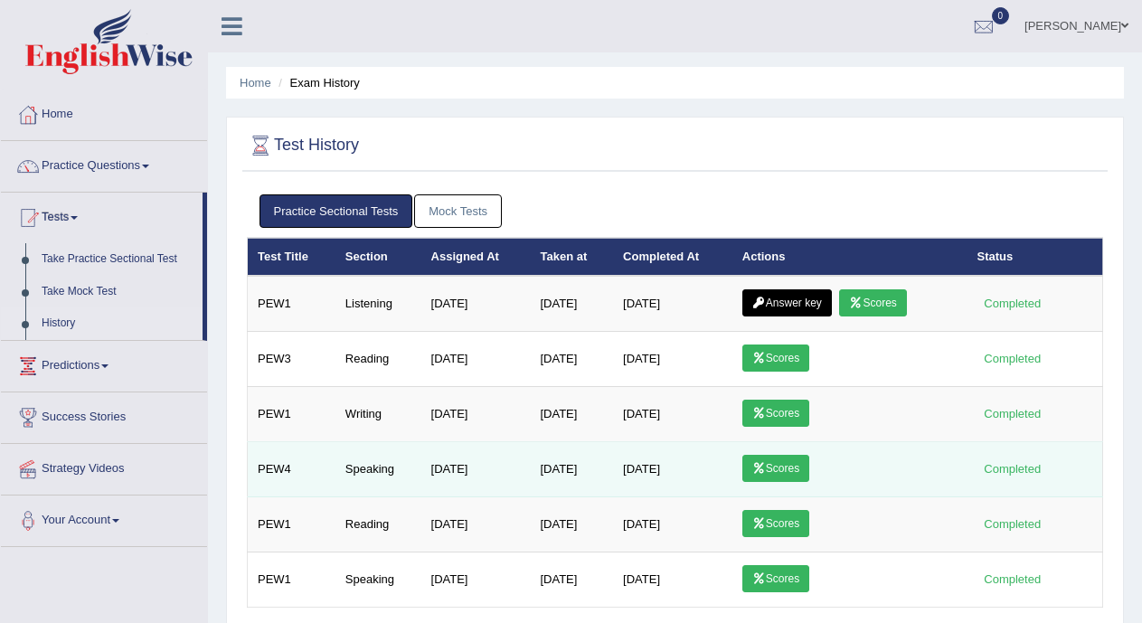
click at [792, 470] on link "Scores" at bounding box center [775, 468] width 67 height 27
